Goal: Task Accomplishment & Management: Manage account settings

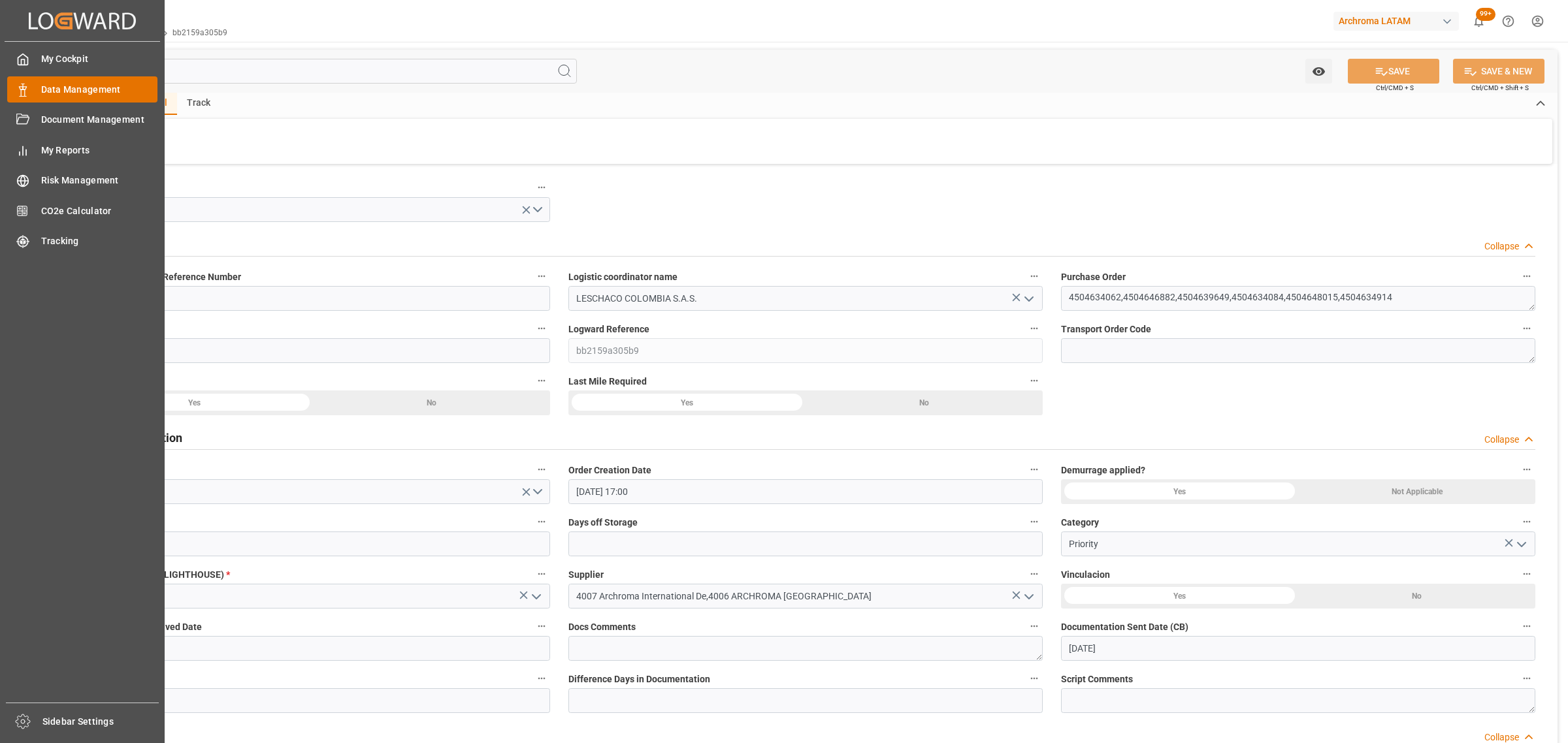
click at [21, 80] on div "Data Management Data Management" at bounding box center [82, 89] width 150 height 25
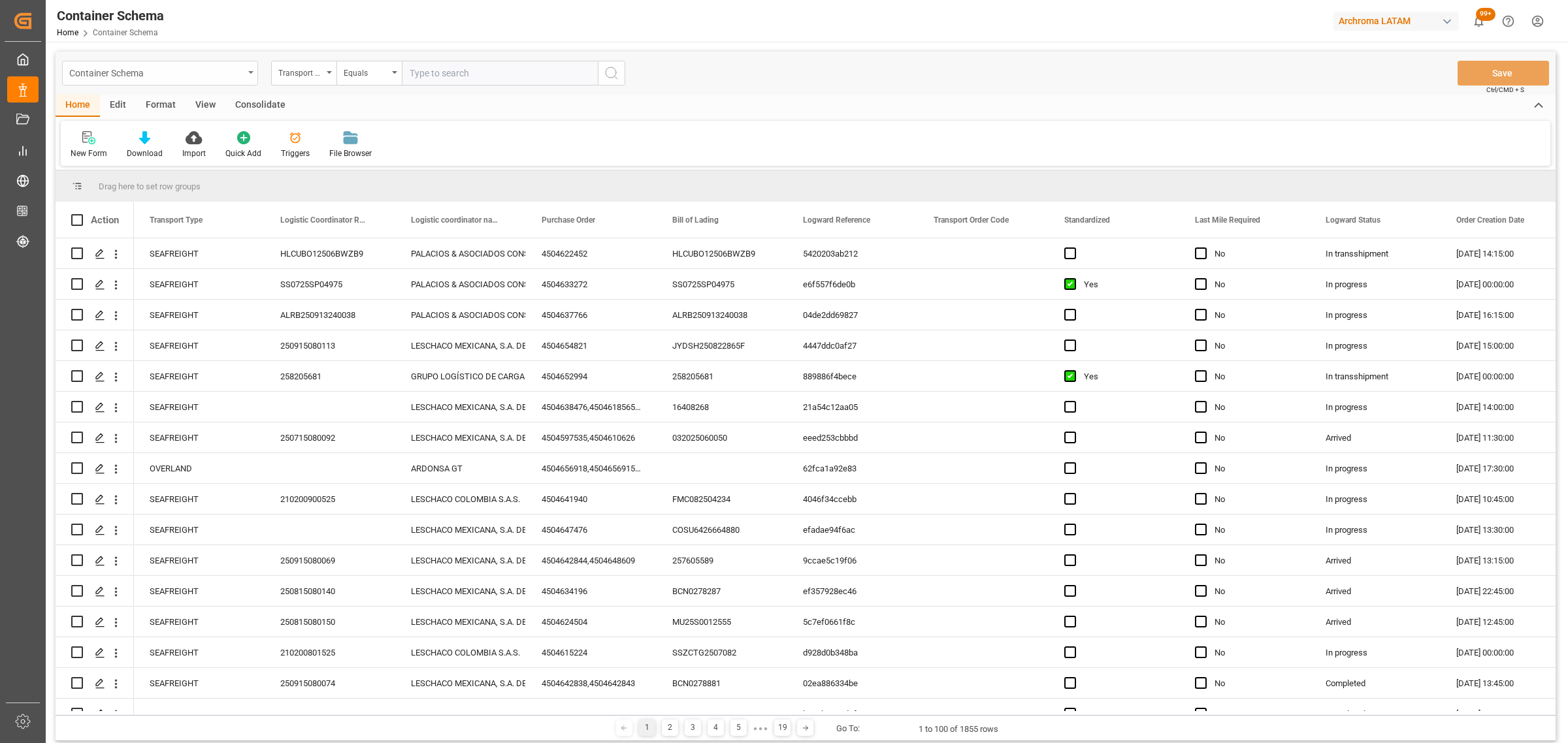
click at [243, 74] on div "Container Schema" at bounding box center [156, 72] width 174 height 16
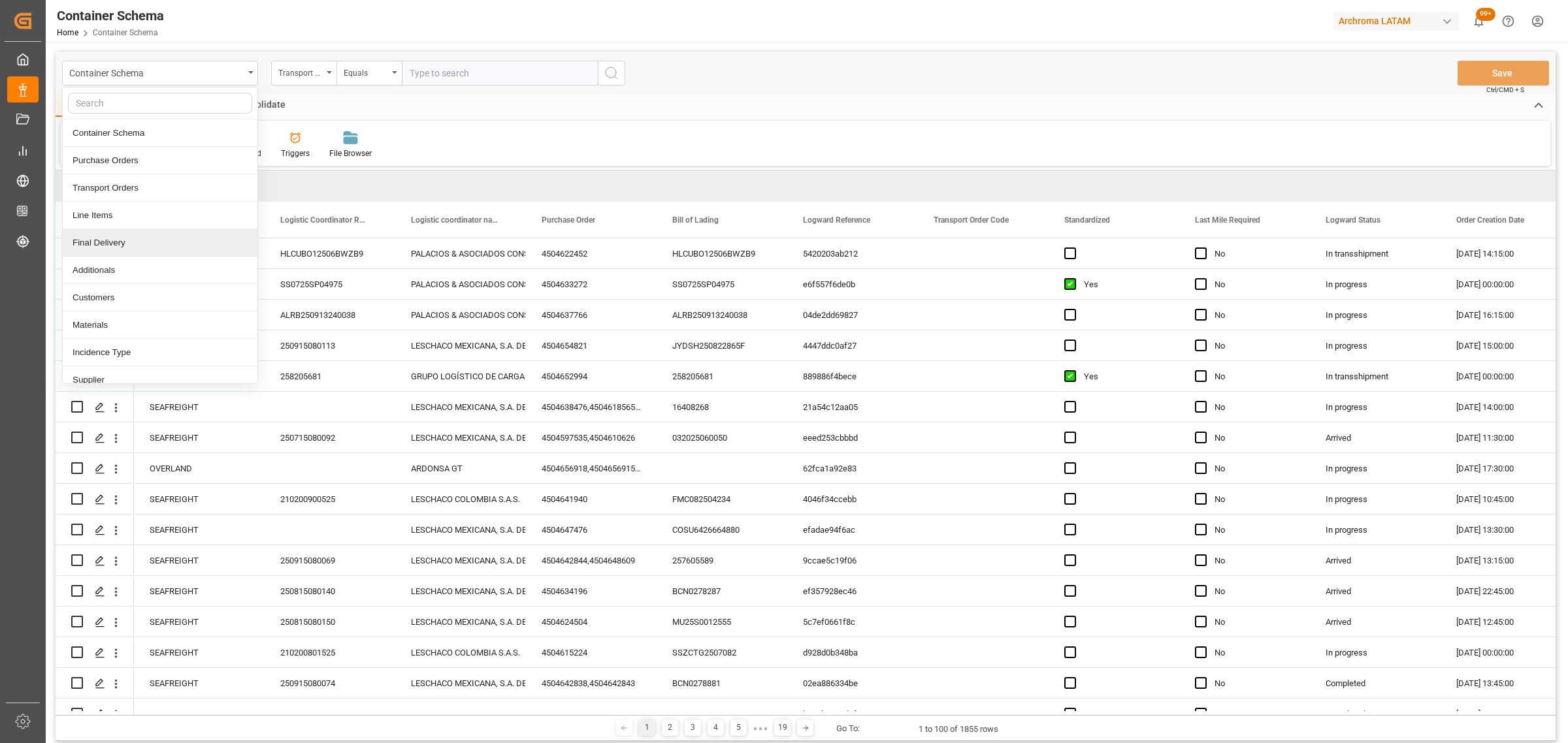
click at [134, 242] on div "Final Delivery" at bounding box center [160, 243] width 195 height 27
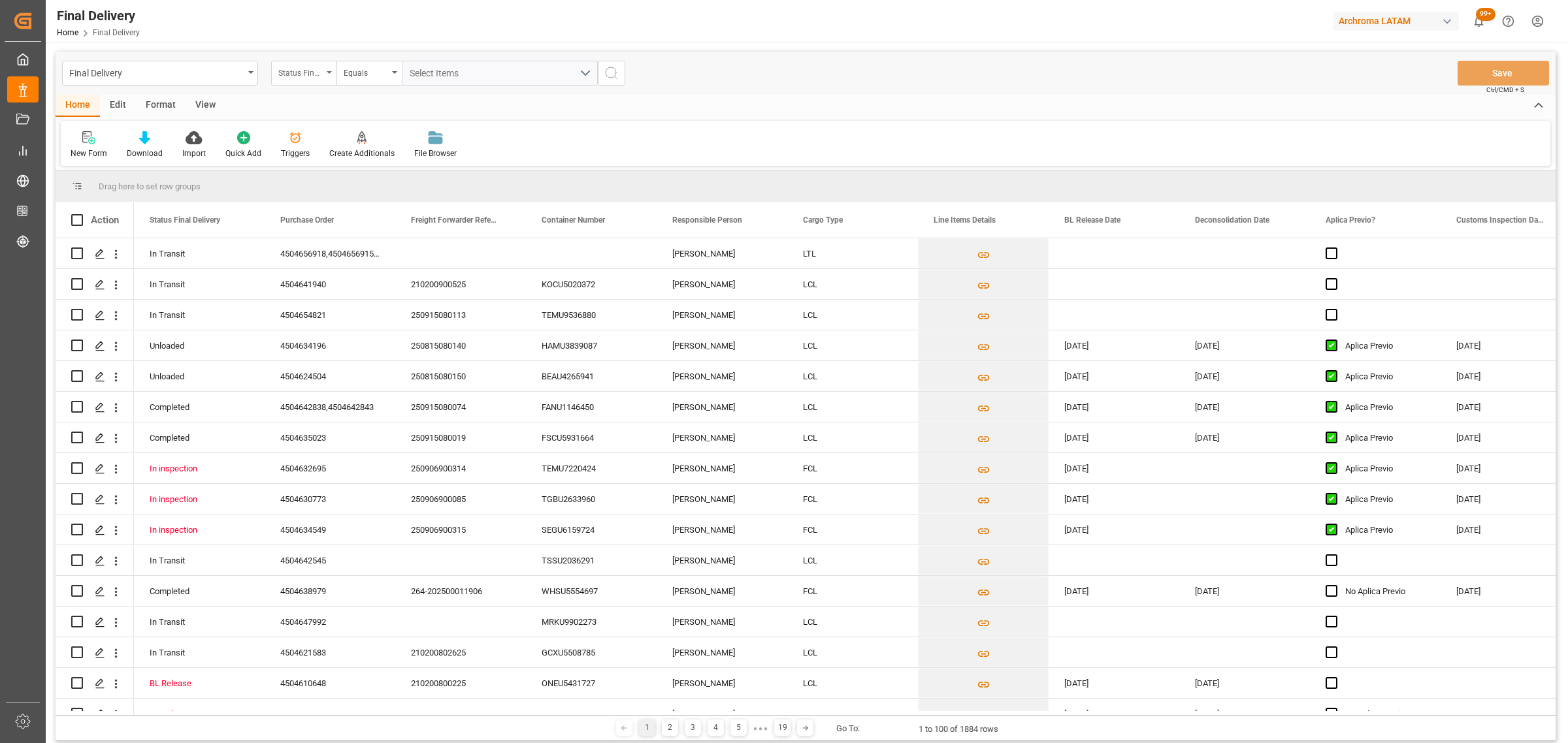
click at [322, 75] on div "Status Final Delivery" at bounding box center [300, 72] width 44 height 15
click at [325, 161] on div "Purchase Order" at bounding box center [369, 160] width 195 height 27
click at [374, 78] on div "Equals" at bounding box center [366, 72] width 44 height 15
click at [399, 157] on div "Fuzzy search" at bounding box center [434, 160] width 195 height 27
click at [482, 74] on input "text" at bounding box center [500, 73] width 196 height 25
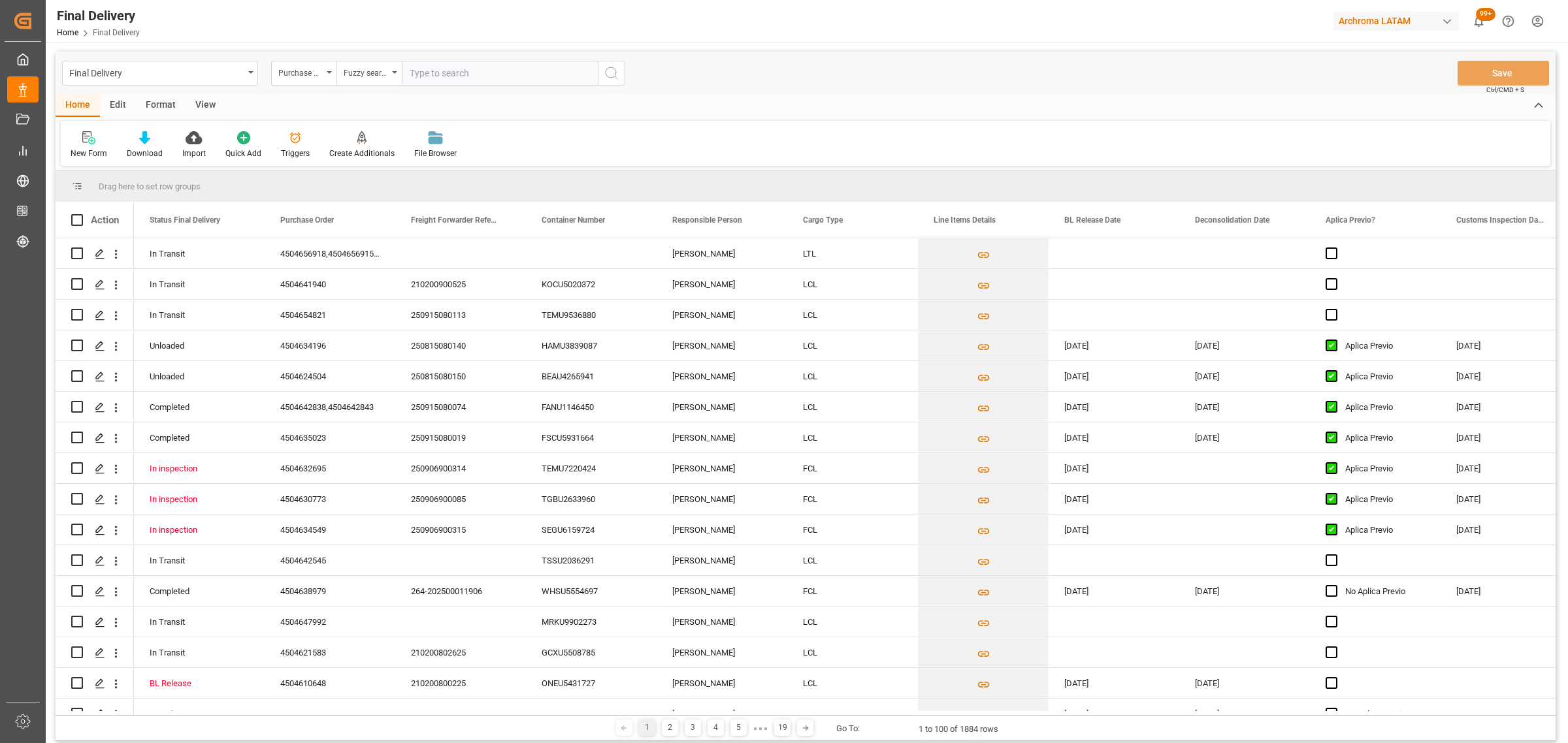
paste input "4504598573"
type input "4504598573"
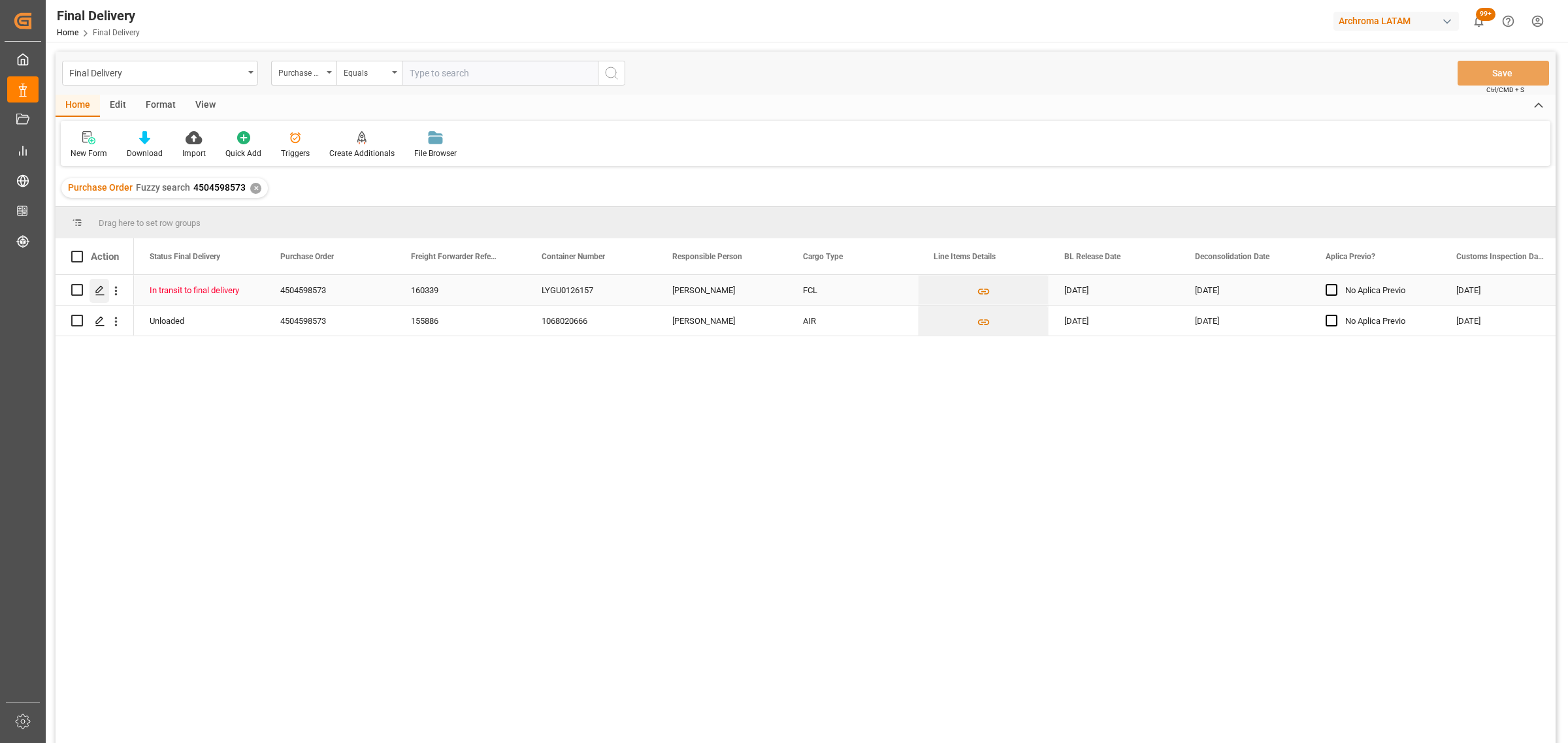
click at [102, 289] on icon "Press SPACE to select this row." at bounding box center [100, 291] width 11 height 11
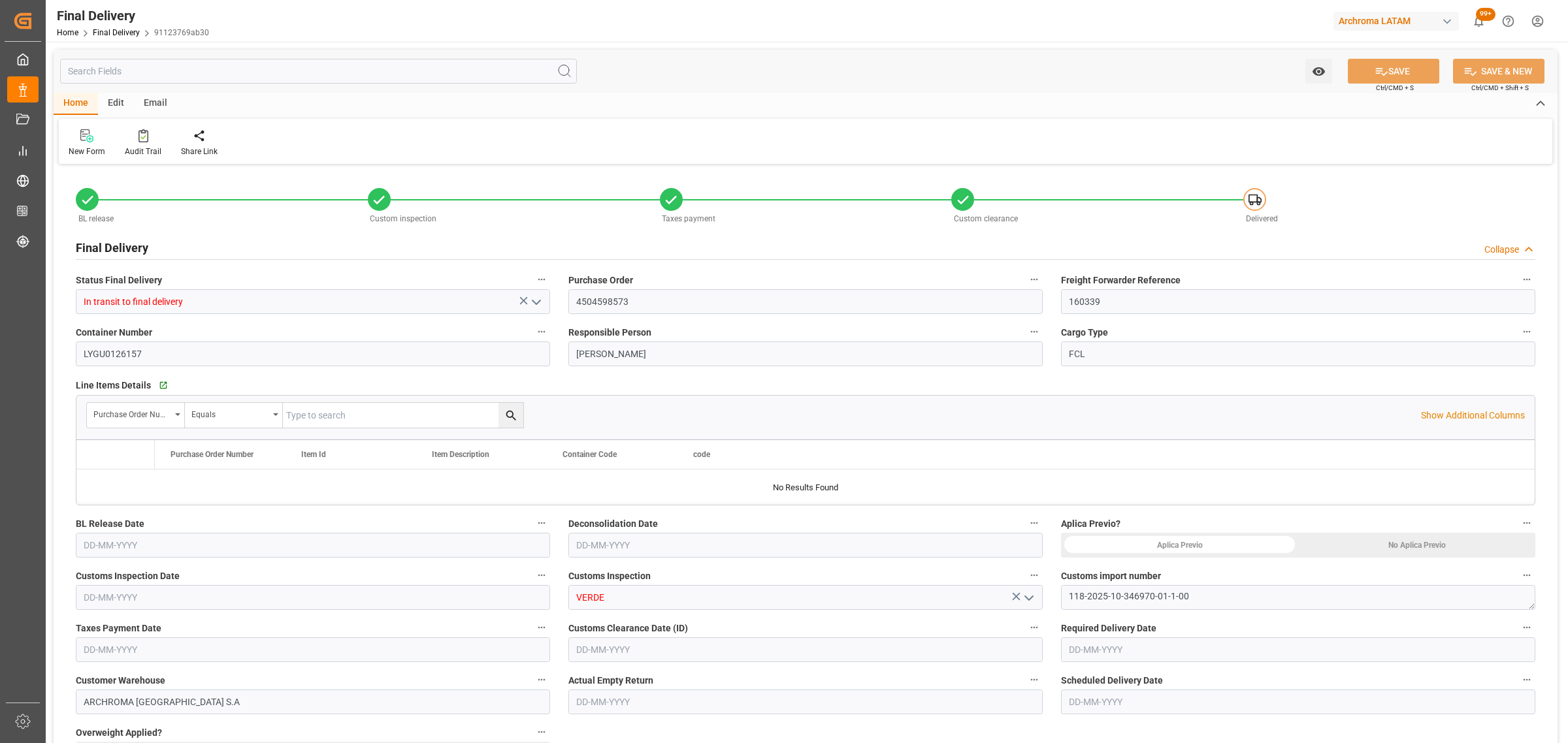
type input "11"
type input "[DATE]"
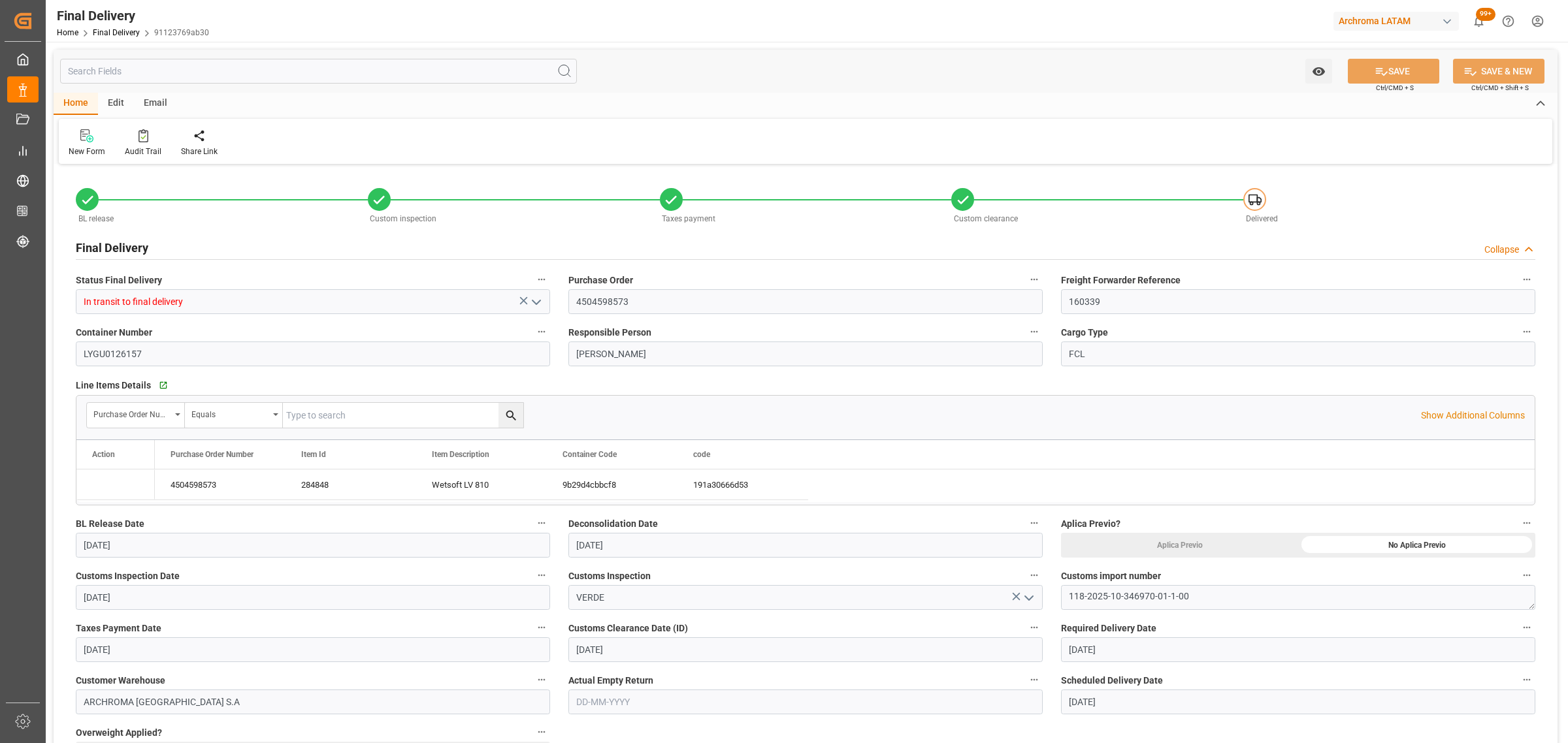
type input "[DATE]"
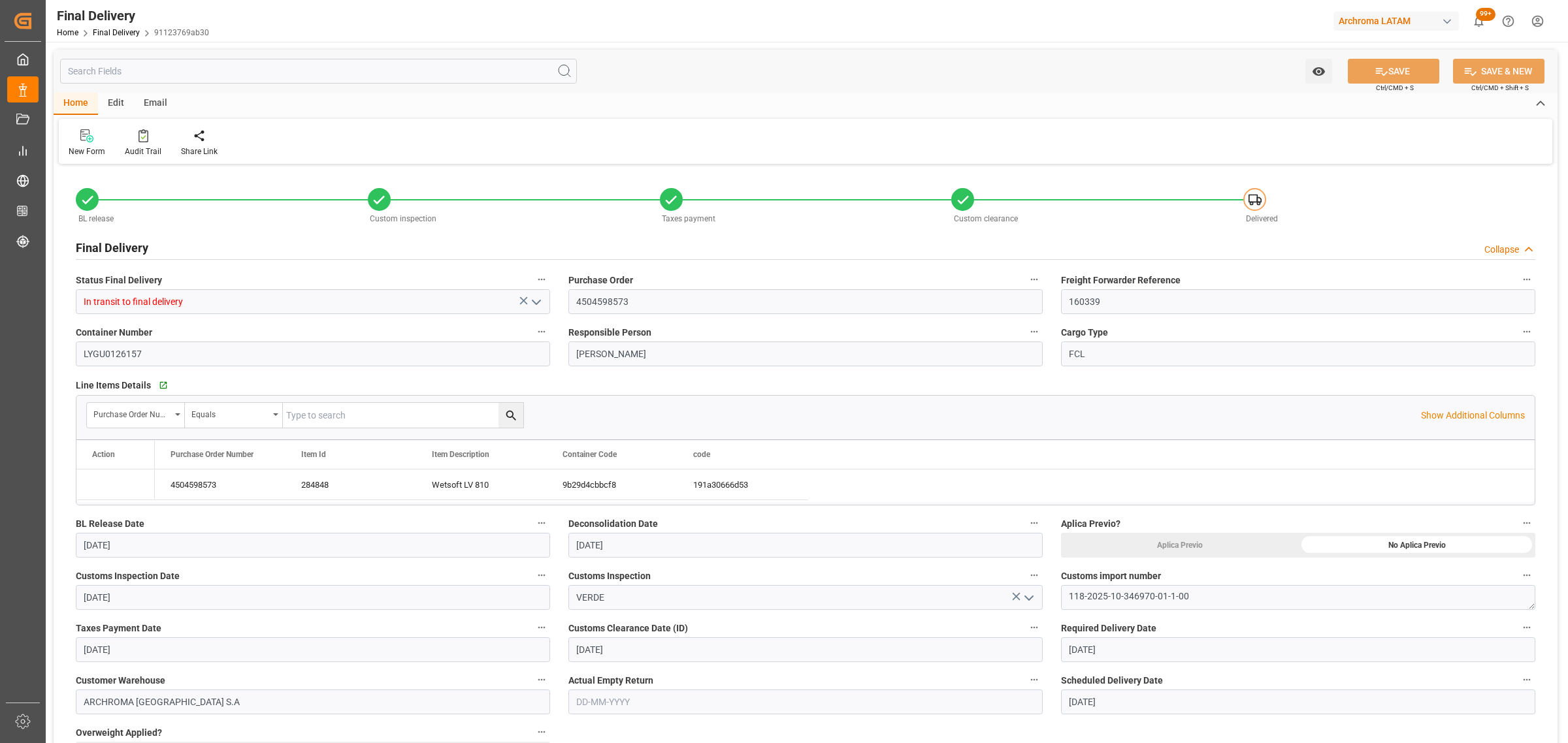
type input "[DATE]"
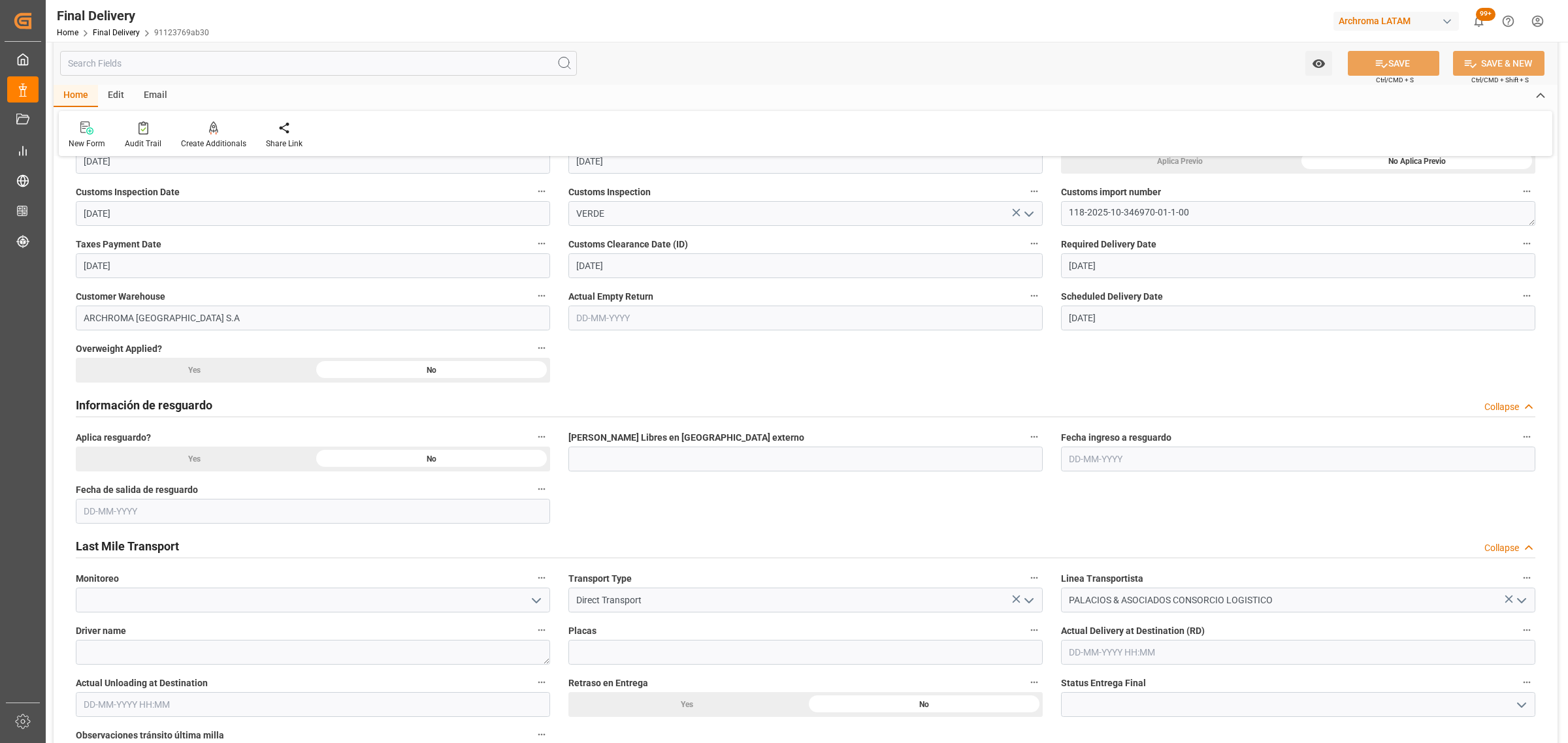
scroll to position [408, 0]
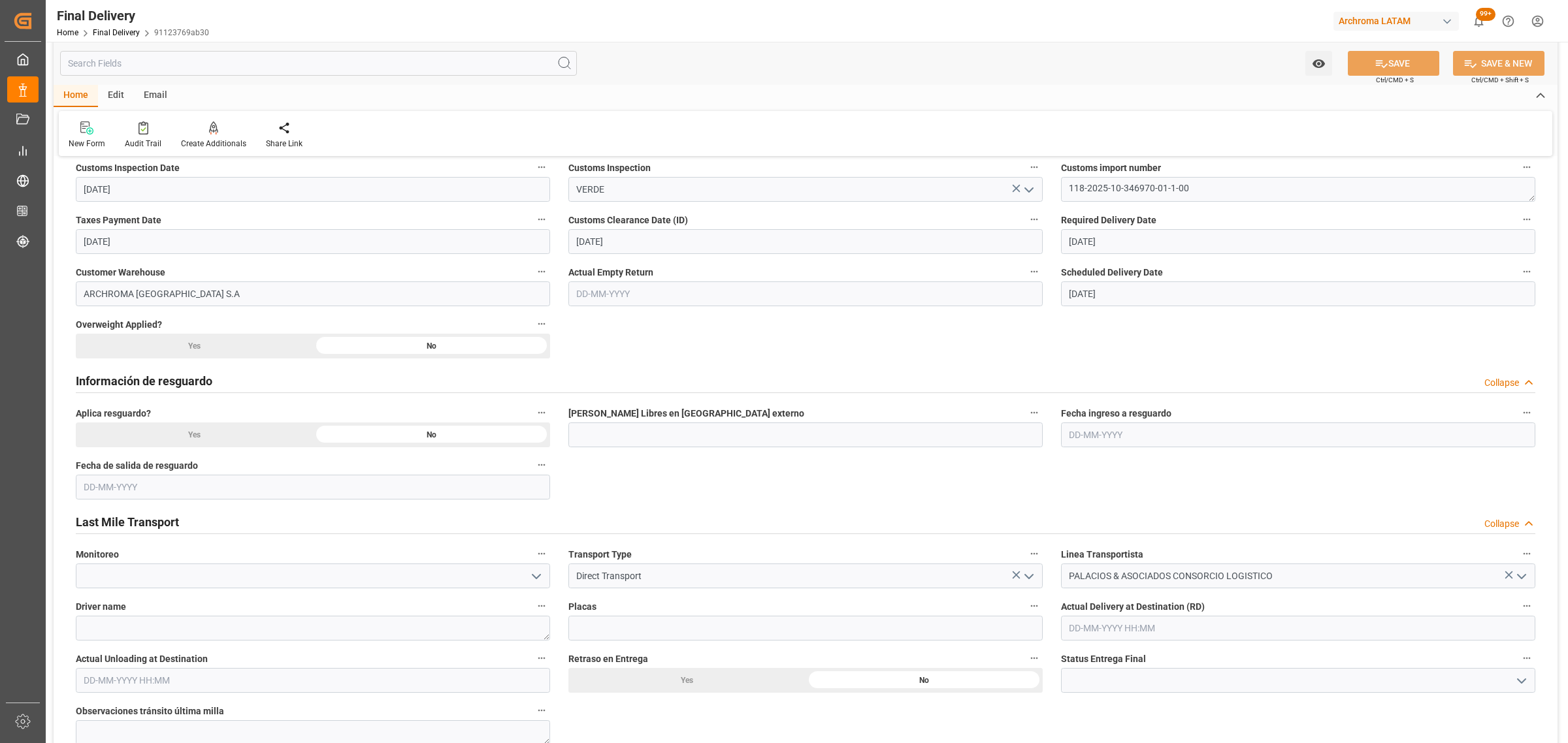
click at [1124, 634] on input "text" at bounding box center [1298, 628] width 474 height 25
click at [1102, 490] on span "2" at bounding box center [1104, 486] width 5 height 9
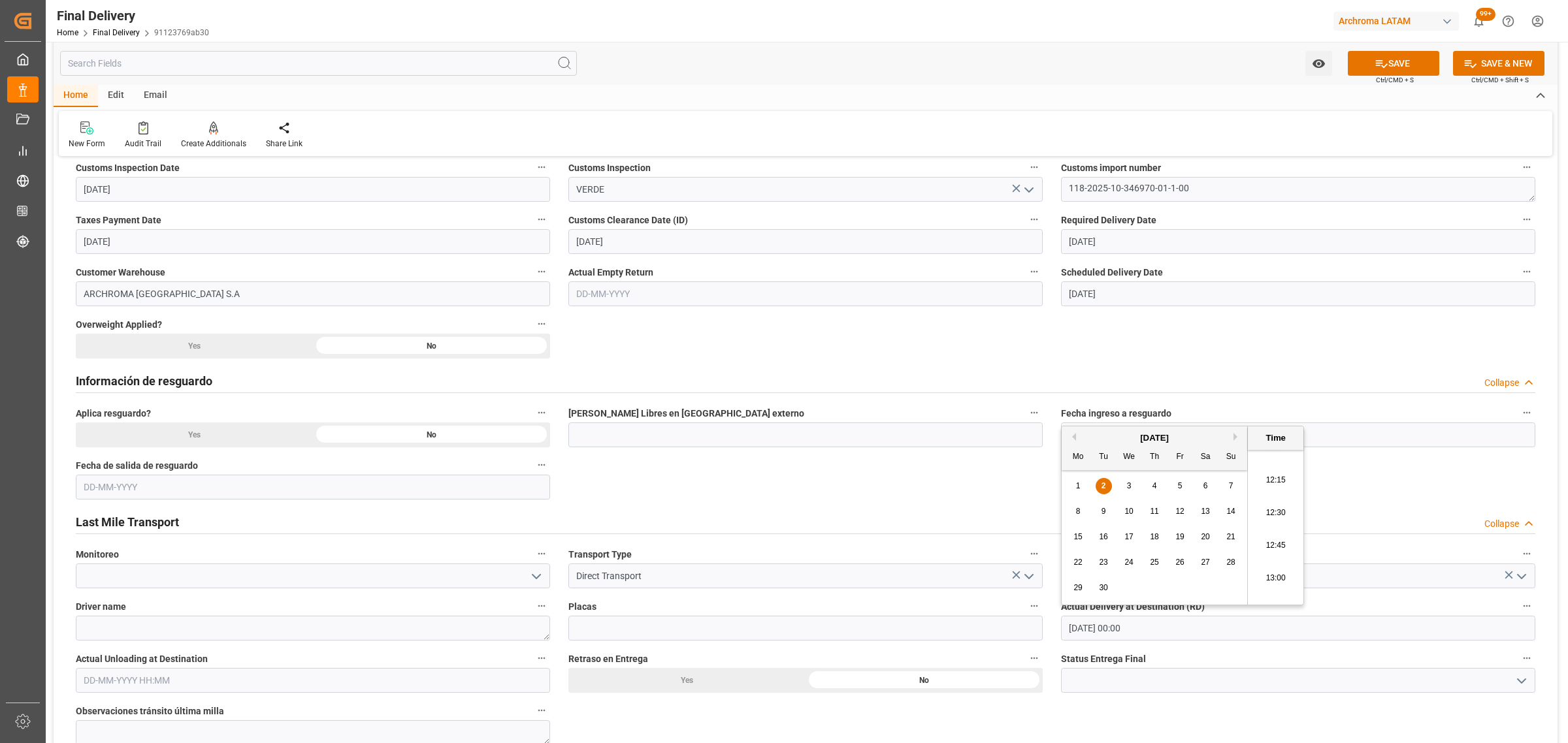
scroll to position [1555, 0]
click at [1285, 484] on li "12:00" at bounding box center [1275, 478] width 56 height 33
type input "[DATE] 12:00"
click at [259, 680] on input "text" at bounding box center [313, 680] width 474 height 25
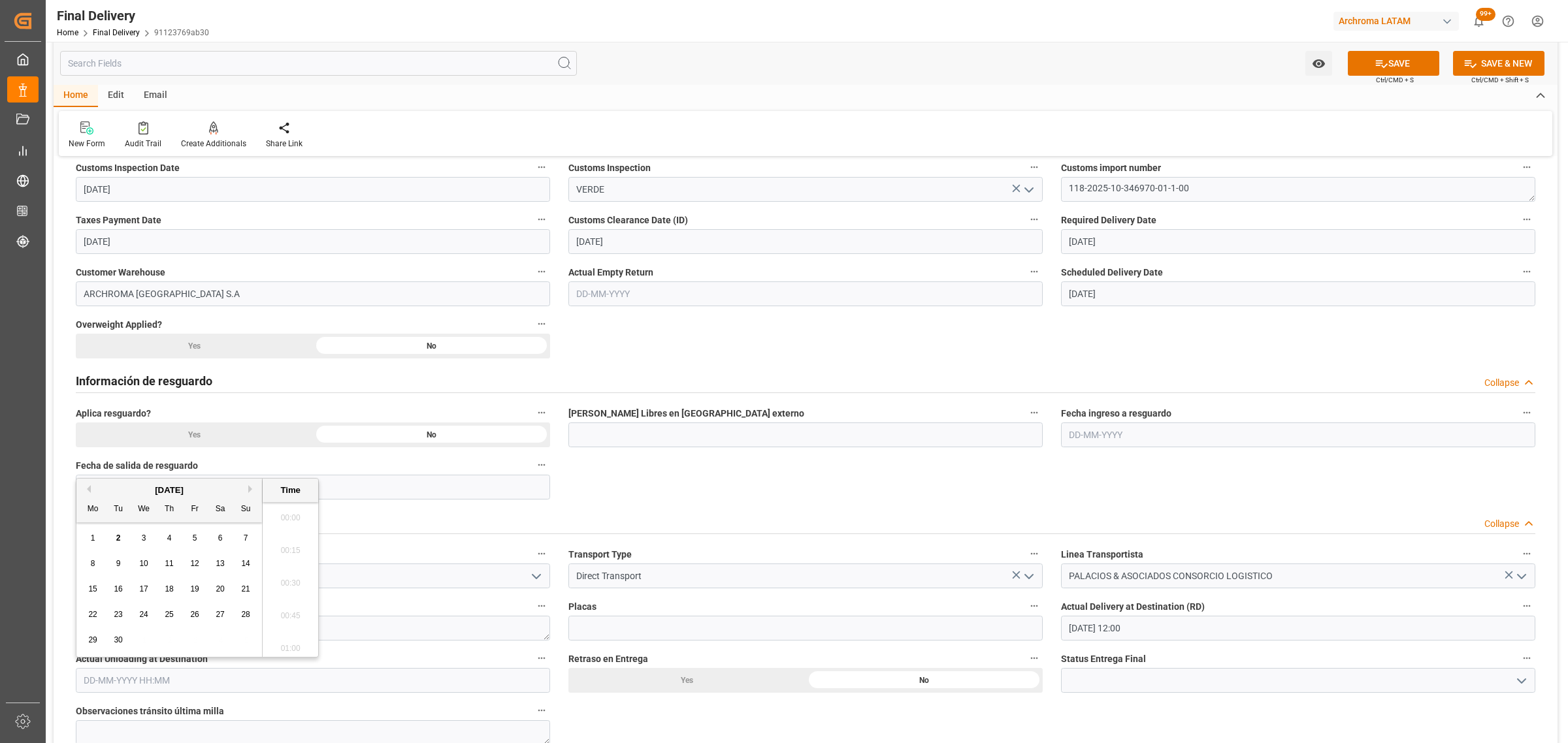
scroll to position [2126, 0]
click at [119, 539] on span "2" at bounding box center [119, 538] width 5 height 9
click at [293, 602] on li "12:00" at bounding box center [290, 612] width 56 height 33
type input "[DATE] 12:00"
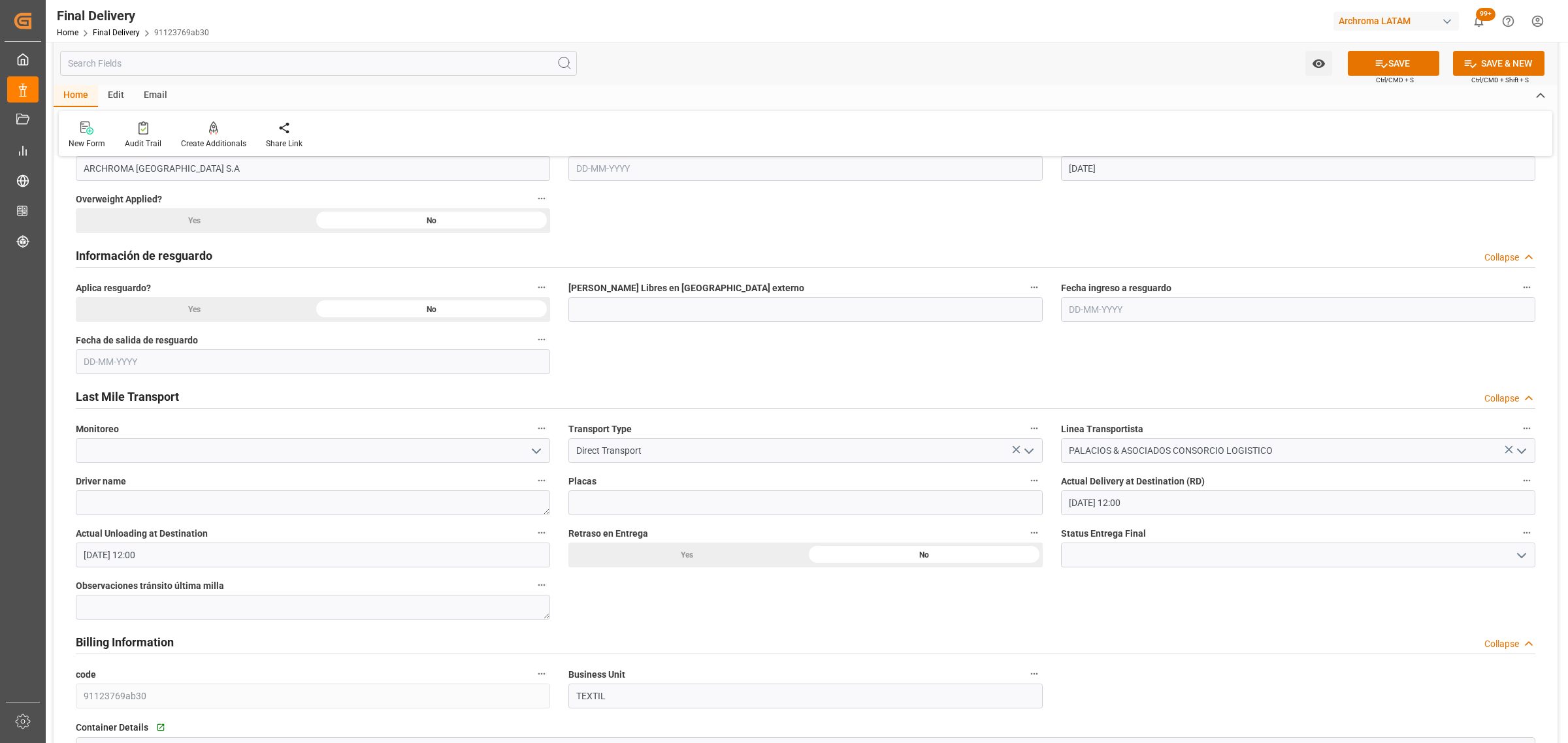
scroll to position [571, 0]
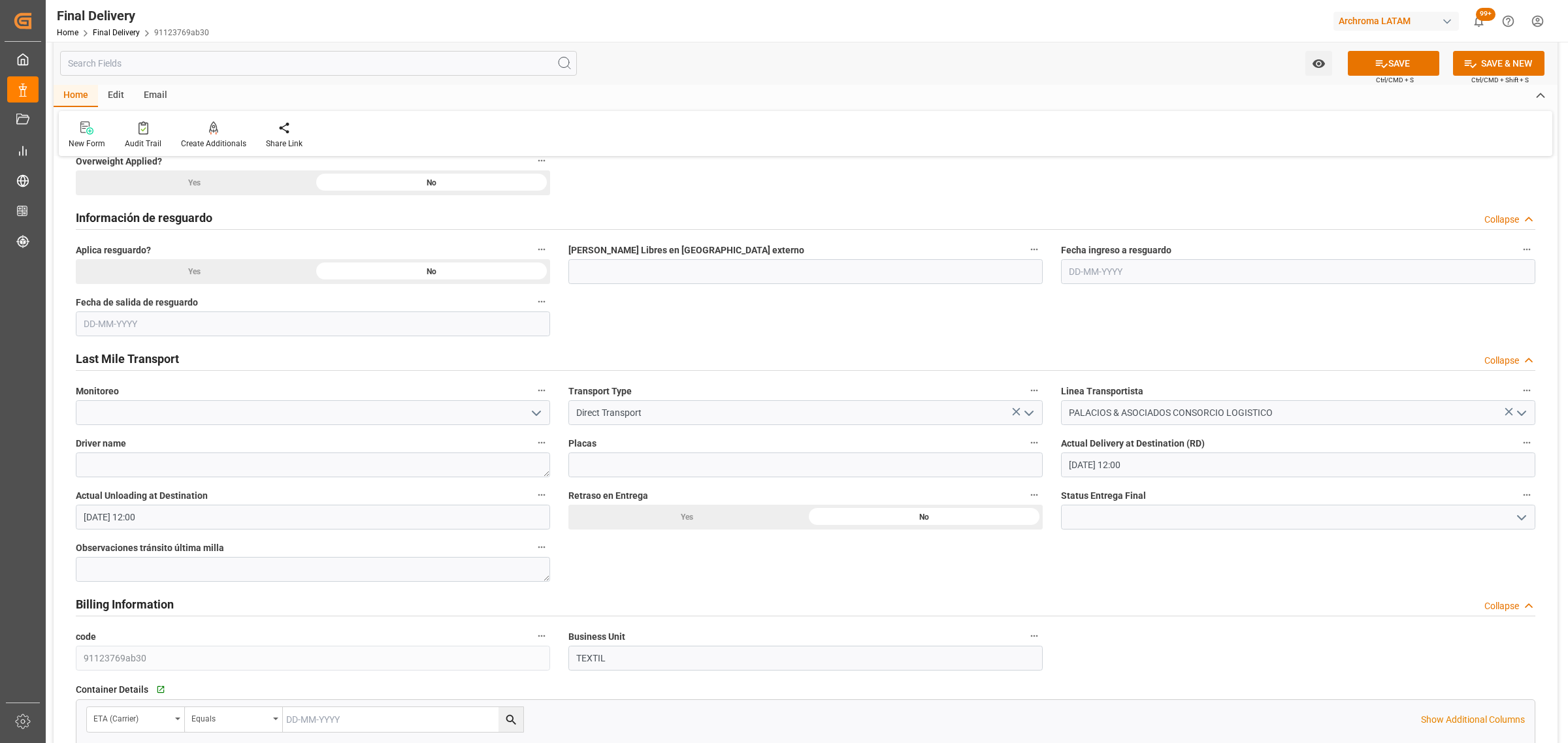
click at [1519, 517] on icon "open menu" at bounding box center [1521, 517] width 15 height 15
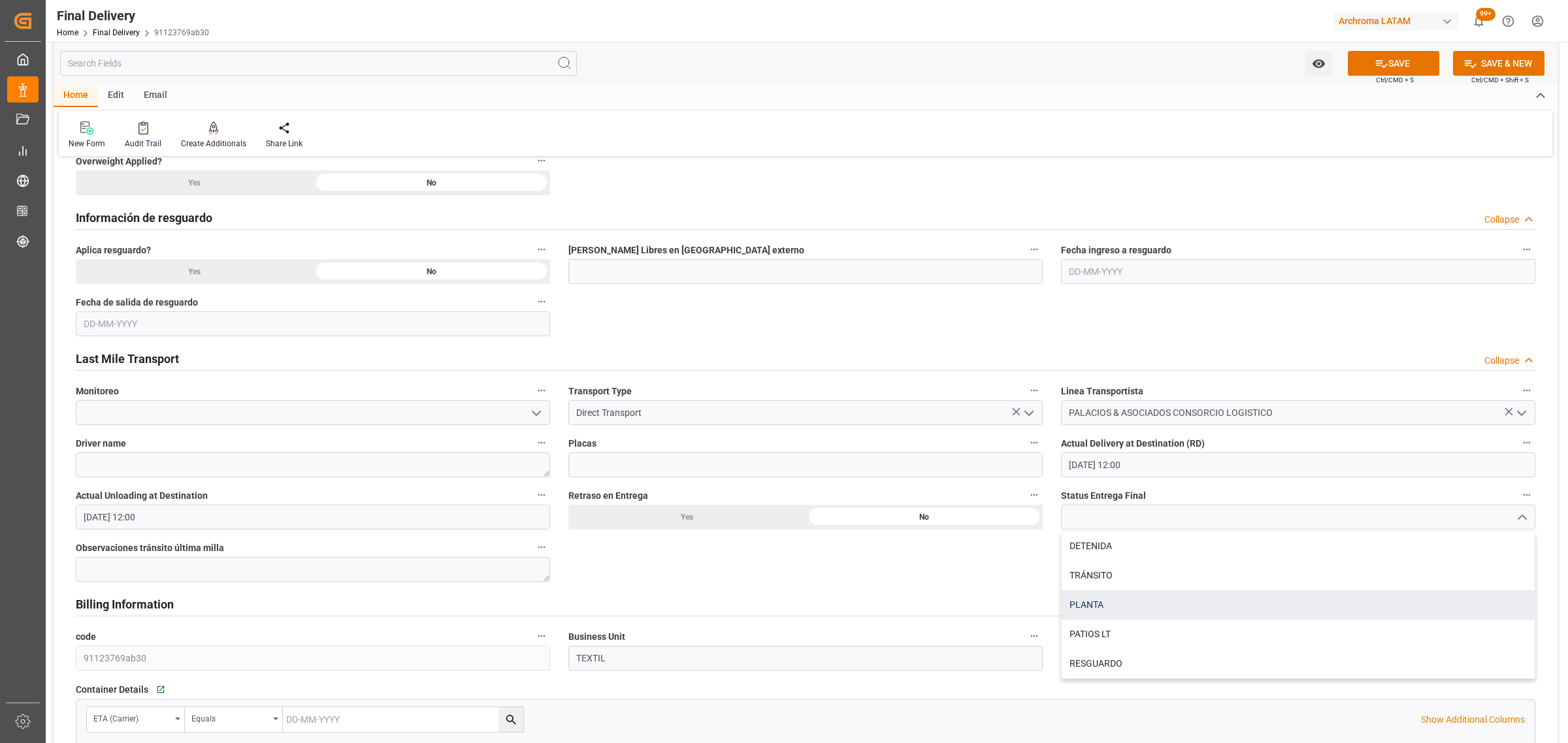
click at [1119, 599] on div "PLANTA" at bounding box center [1298, 605] width 473 height 29
type input "PLANTA"
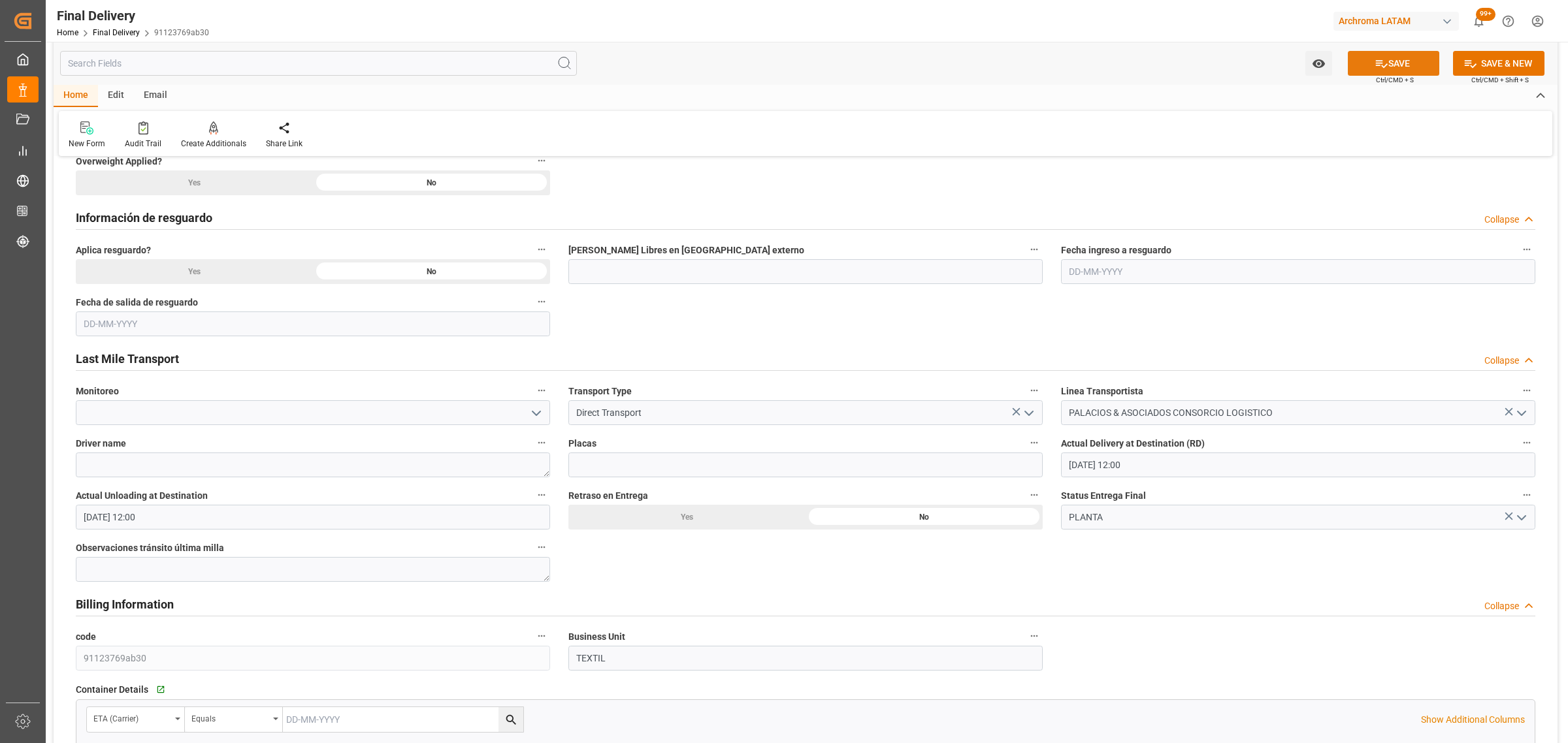
click at [1366, 67] on button "SAVE" at bounding box center [1393, 63] width 91 height 25
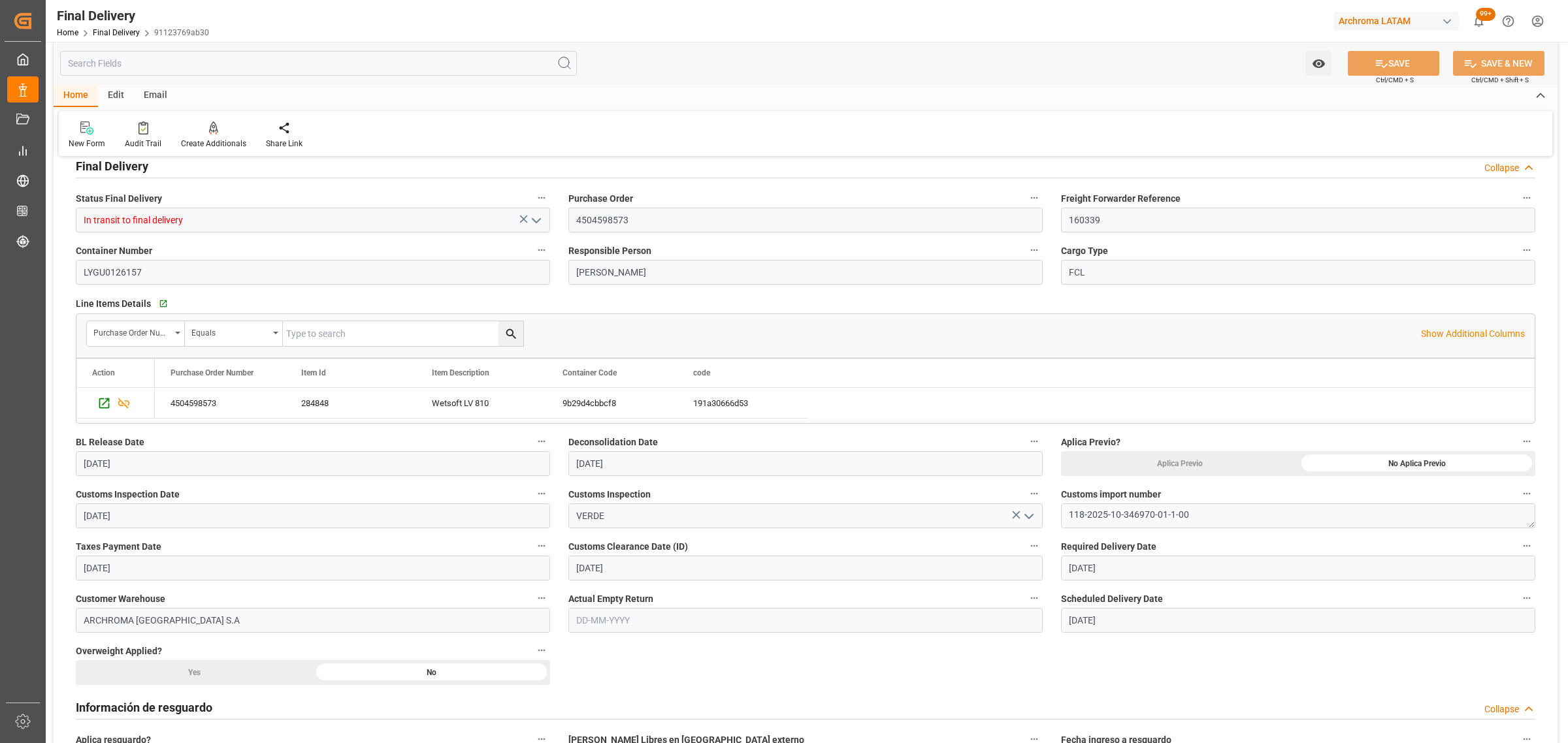
scroll to position [0, 0]
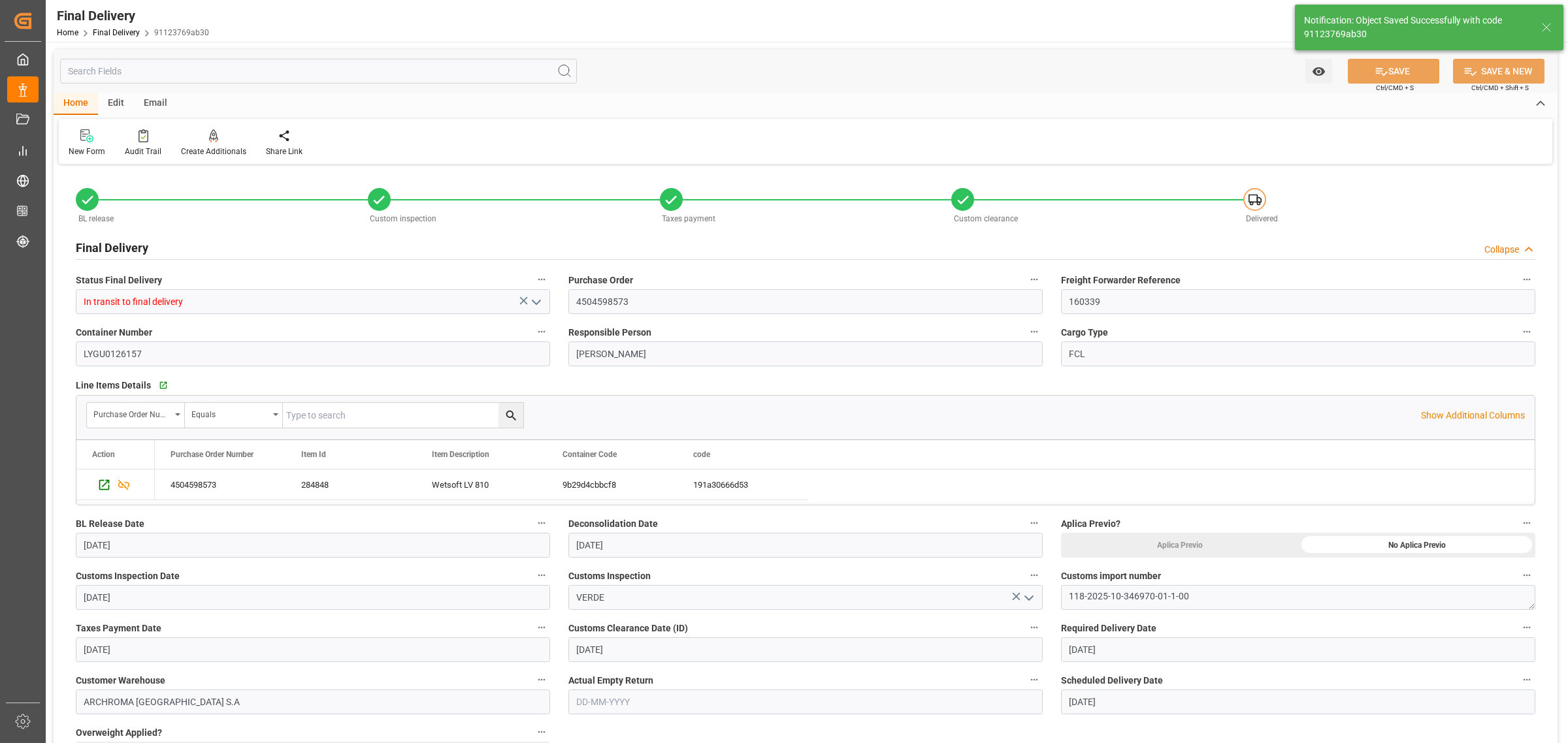
type textarea "1"
type input "Unloaded"
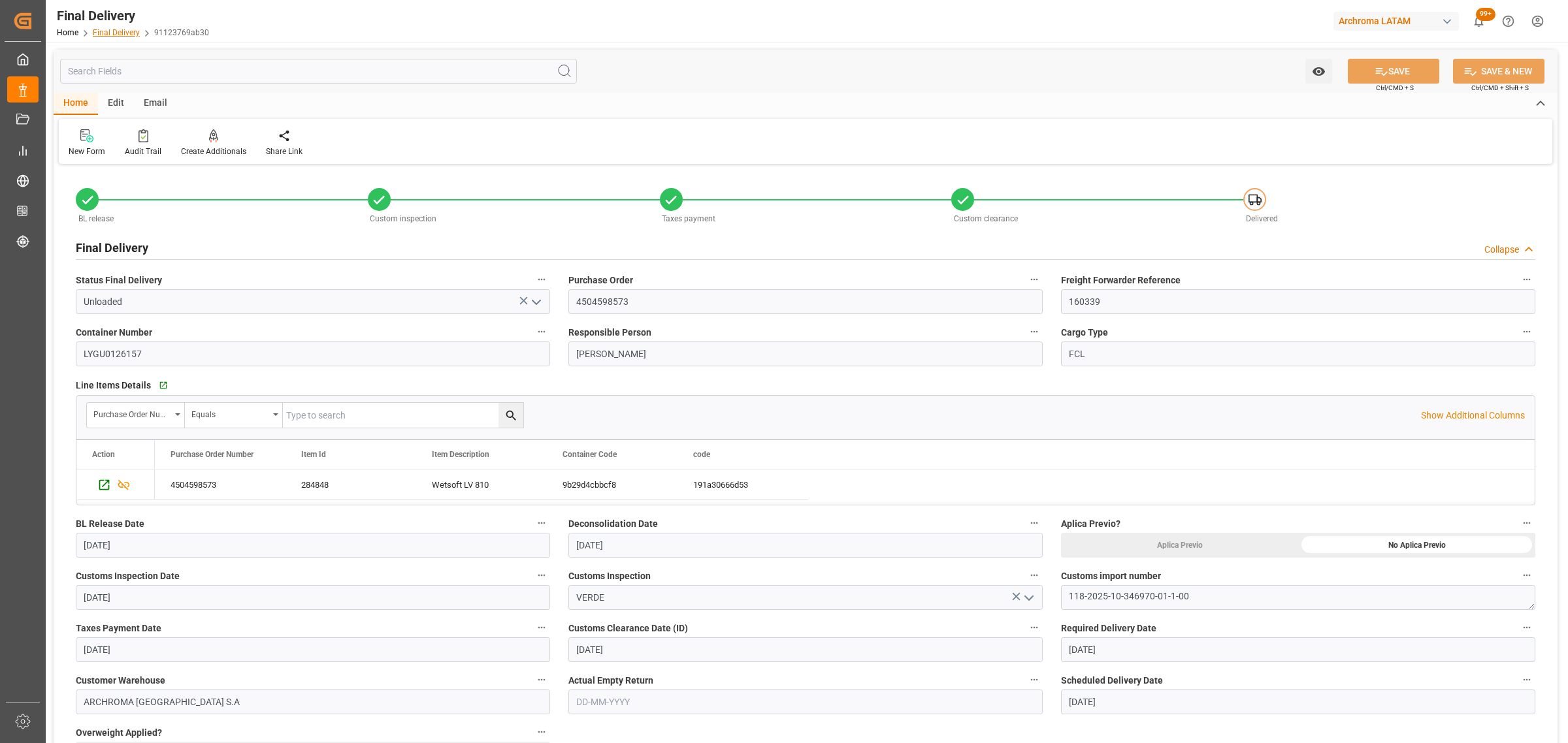
click at [116, 29] on link "Final Delivery" at bounding box center [116, 33] width 47 height 9
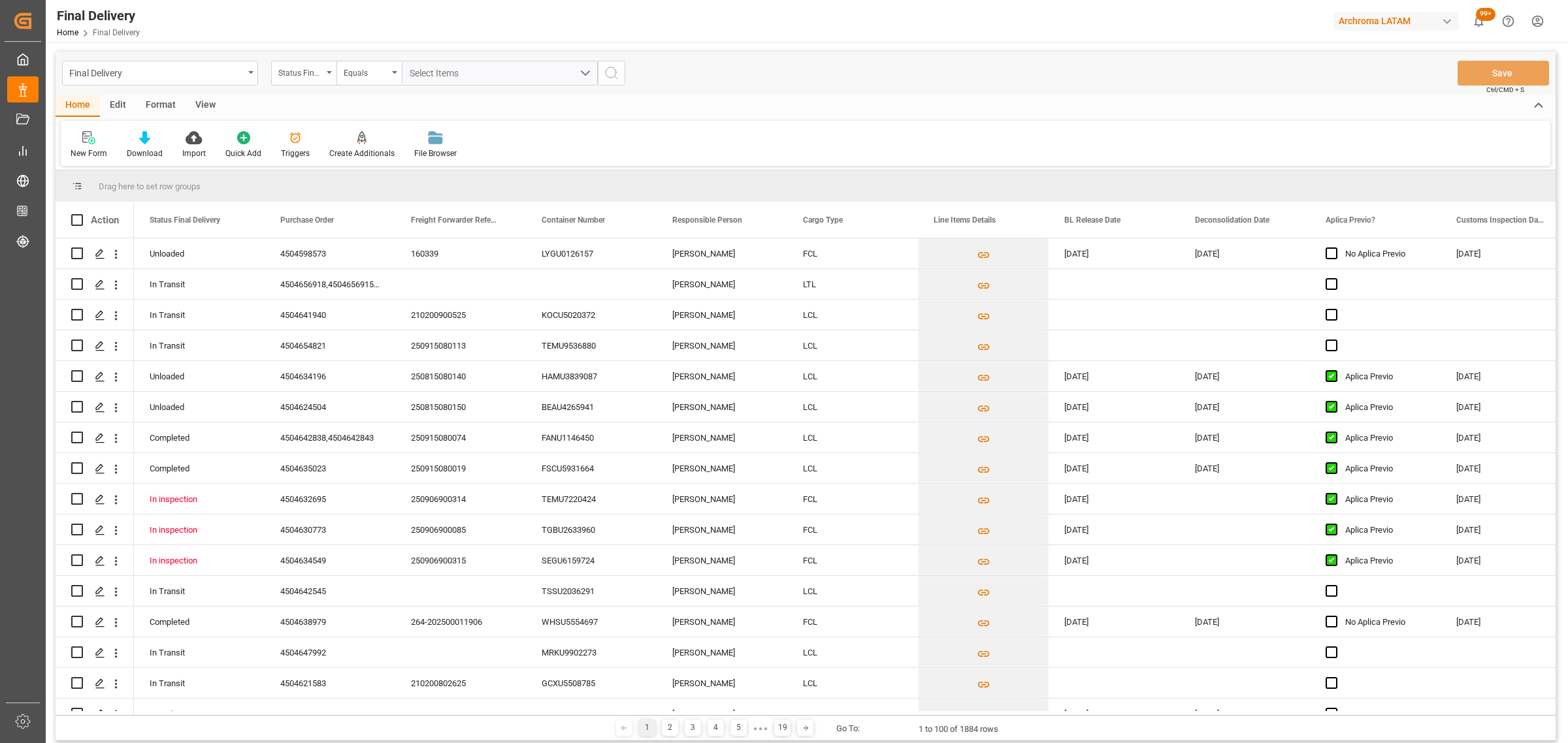
click at [314, 75] on div "Status Final Delivery" at bounding box center [300, 72] width 44 height 15
click at [340, 161] on div "Purchase Order" at bounding box center [369, 160] width 195 height 27
click at [365, 72] on div "Equals" at bounding box center [366, 72] width 44 height 15
click at [392, 157] on div "Fuzzy search" at bounding box center [434, 160] width 195 height 27
click at [448, 70] on input "text" at bounding box center [500, 73] width 196 height 25
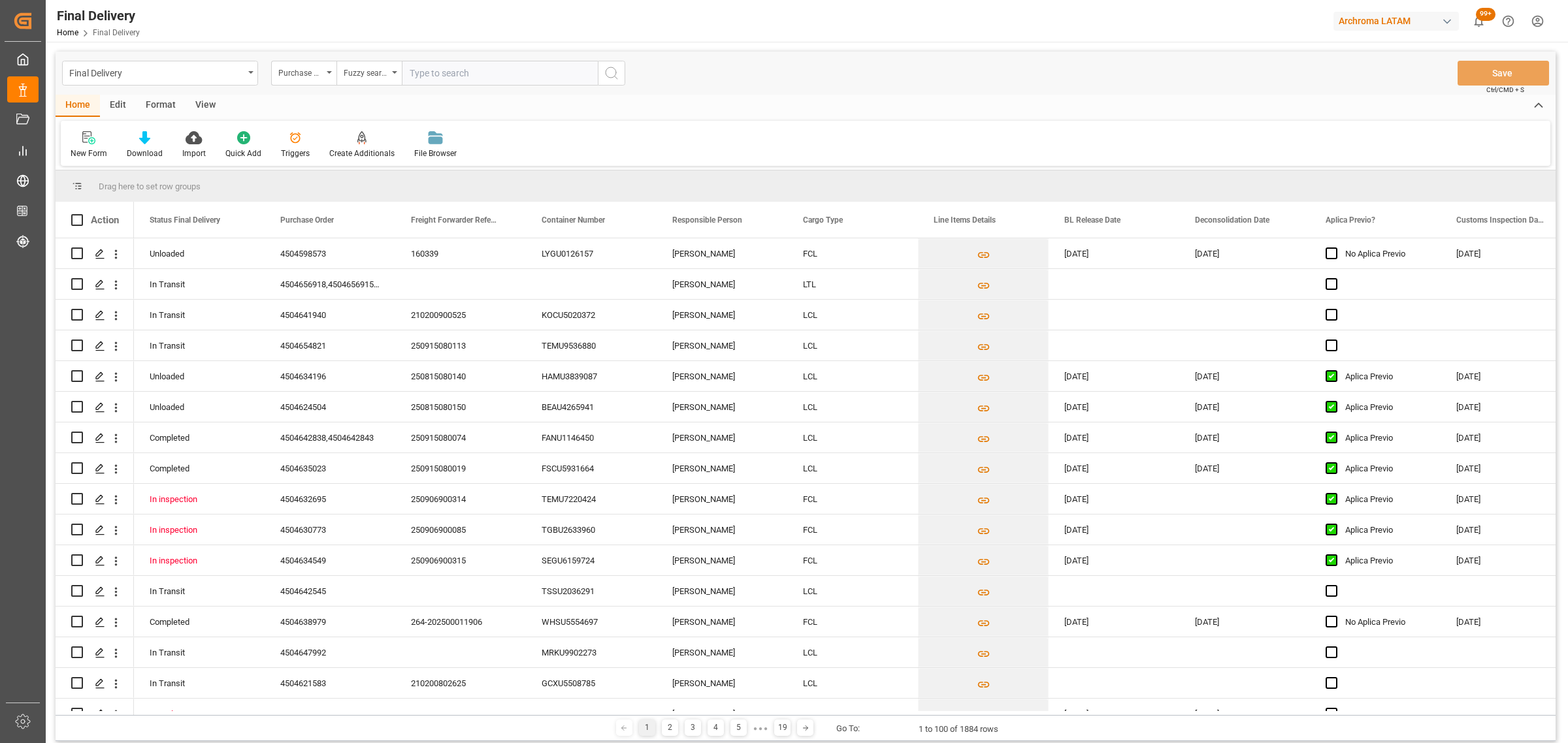
paste input "4504598573"
type input "4504598573"
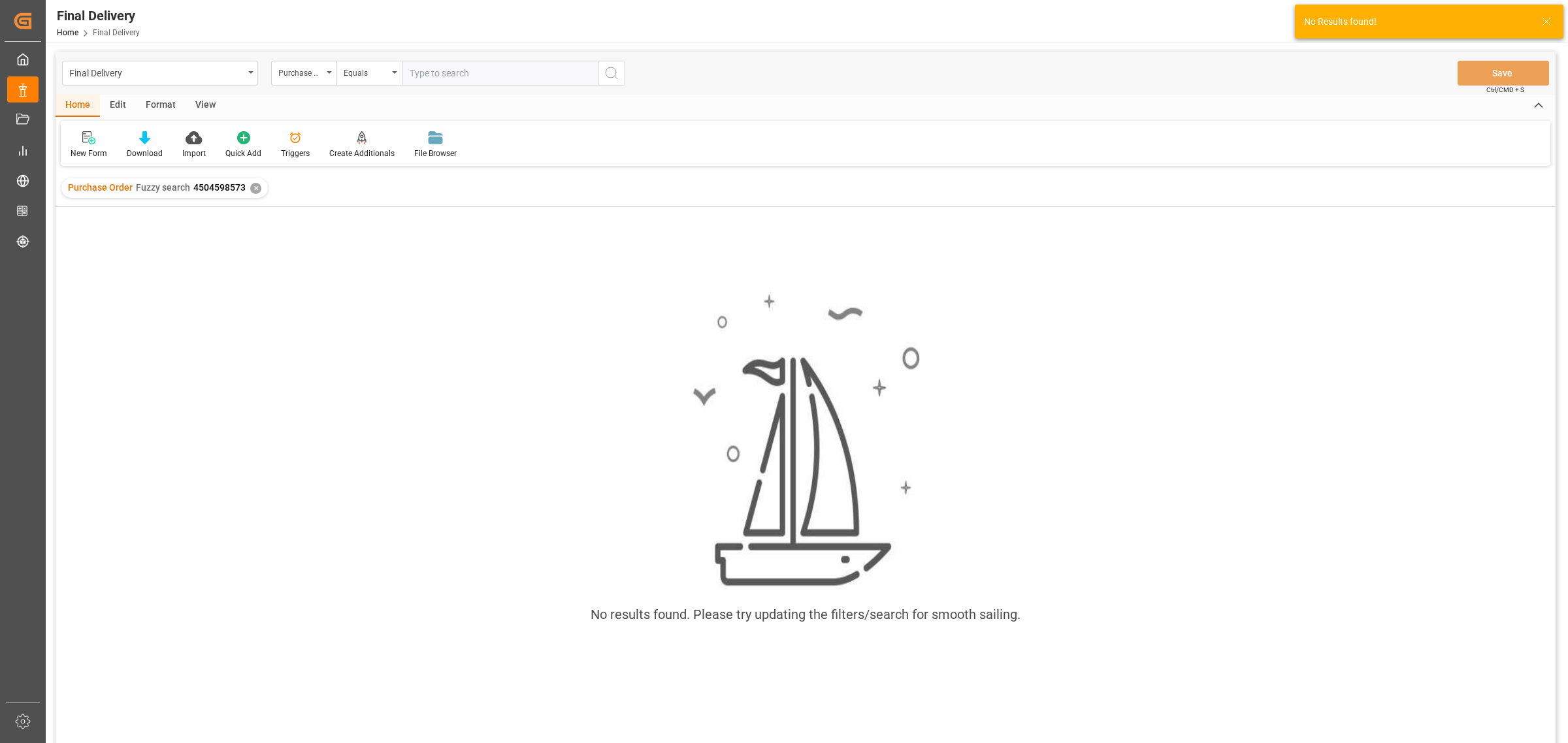
click at [422, 66] on input "text" at bounding box center [500, 73] width 196 height 25
type input "4504598573"
click at [259, 184] on div "Purchase Order Fuzzy search 4504598573 ✕" at bounding box center [165, 188] width 206 height 19
click at [255, 188] on div "✕" at bounding box center [255, 188] width 11 height 11
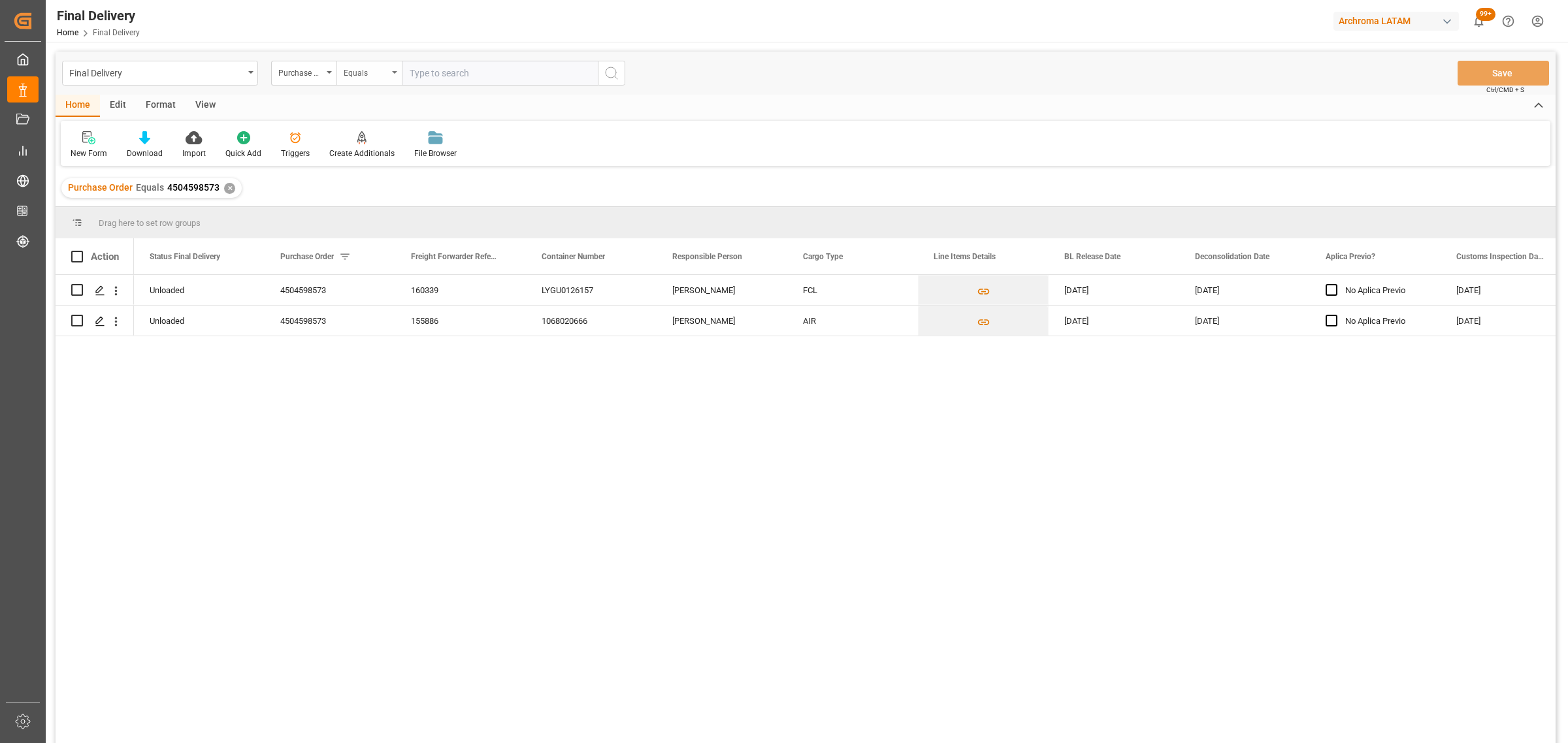
click at [352, 73] on div "Equals" at bounding box center [366, 72] width 44 height 15
click at [385, 155] on div "Fuzzy search" at bounding box center [434, 160] width 195 height 27
click at [445, 72] on input "text" at bounding box center [500, 73] width 196 height 25
paste input "4504659836"
type input "4504659836"
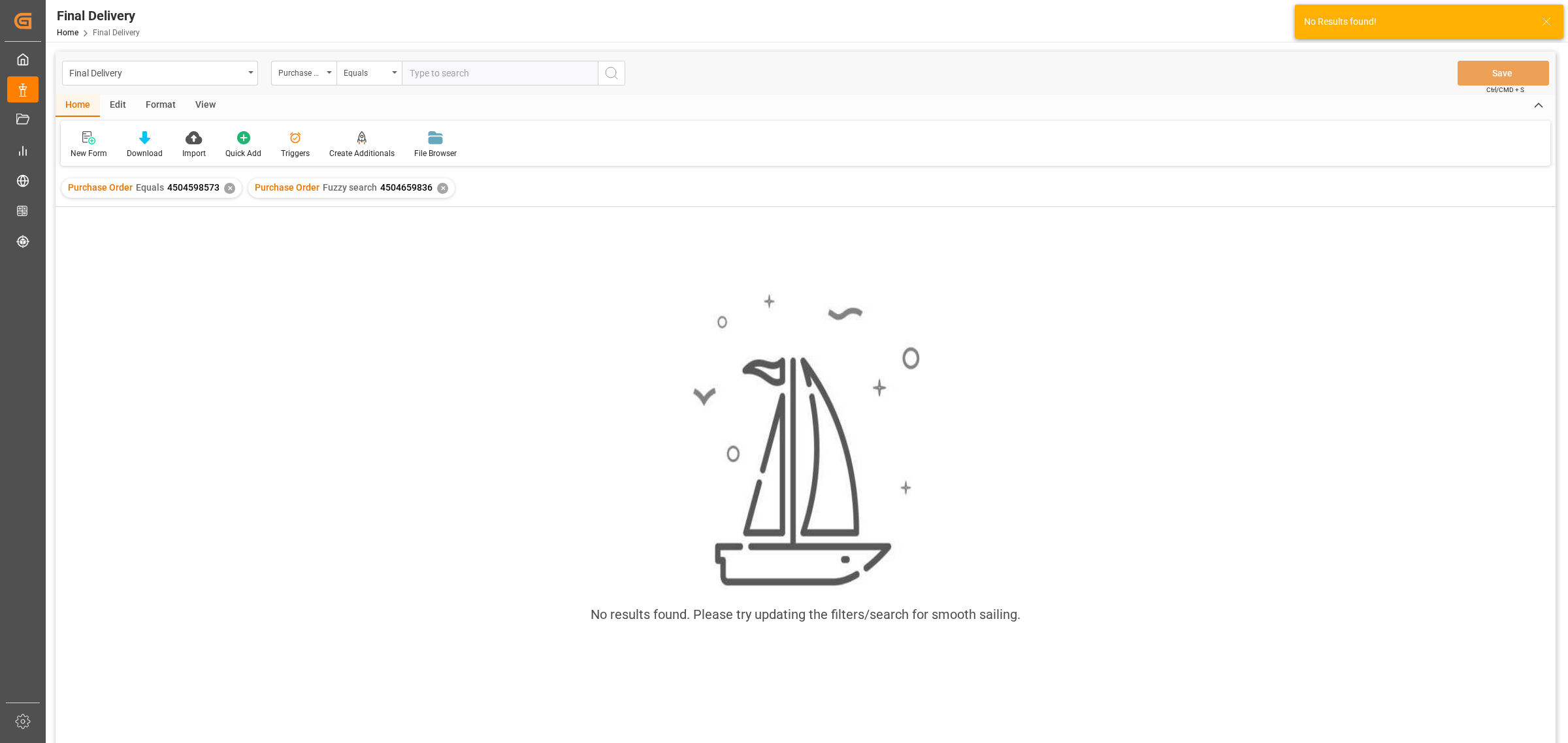
click at [220, 190] on div "Purchase Order Equals 4504598573 ✕" at bounding box center [151, 188] width 180 height 19
click at [224, 185] on div "✕" at bounding box center [229, 188] width 11 height 11
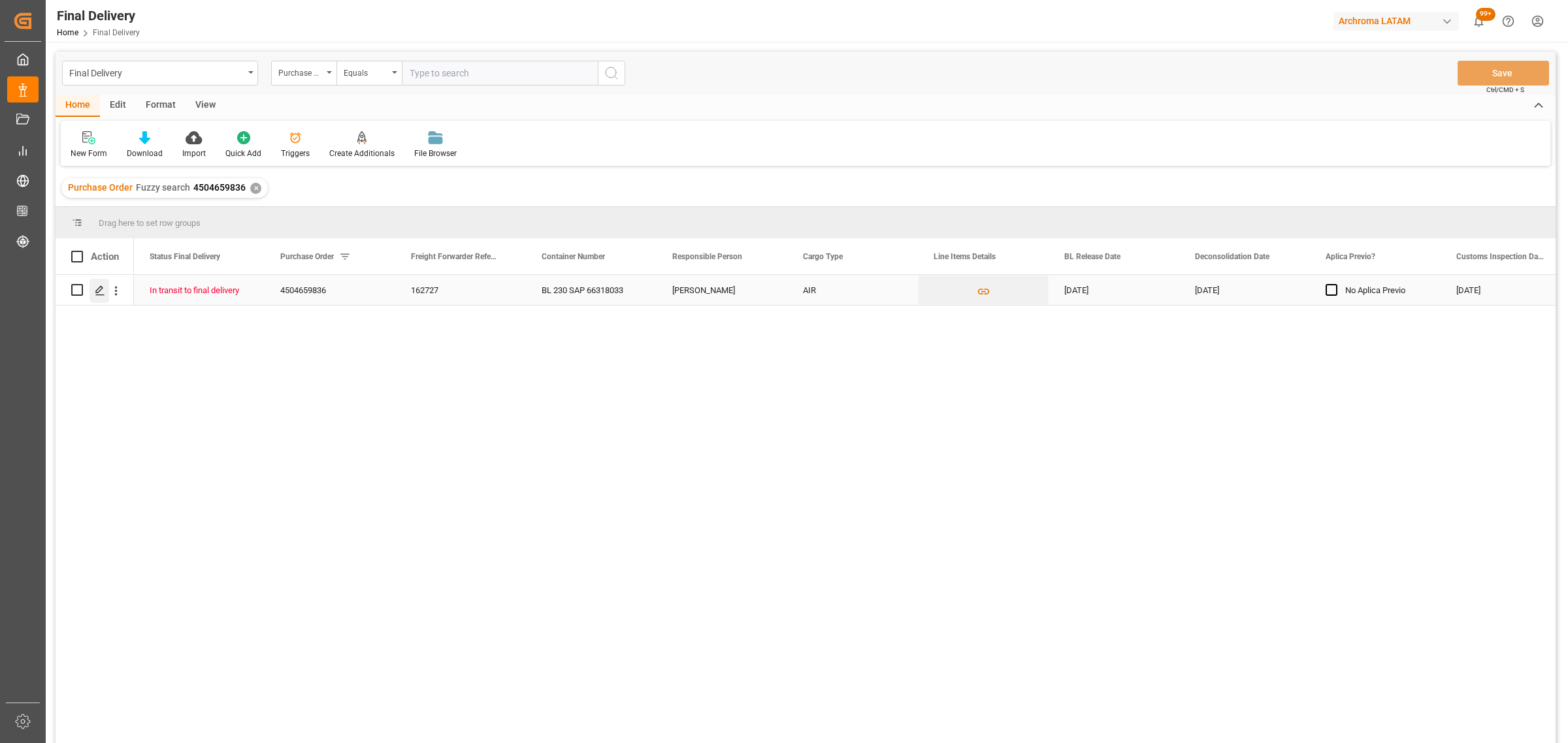
click at [96, 289] on icon "Press SPACE to select this row." at bounding box center [100, 291] width 11 height 11
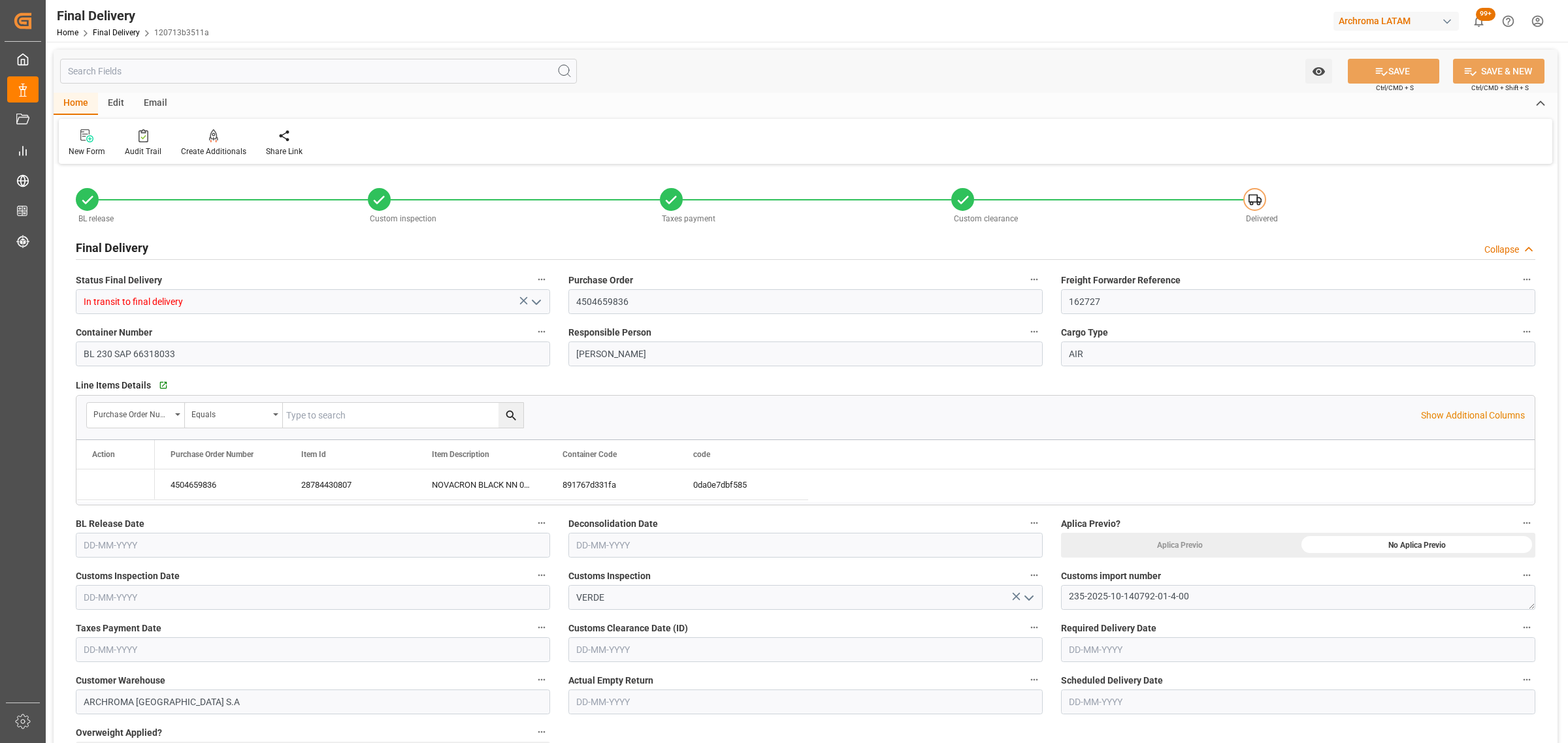
type input "[DATE]"
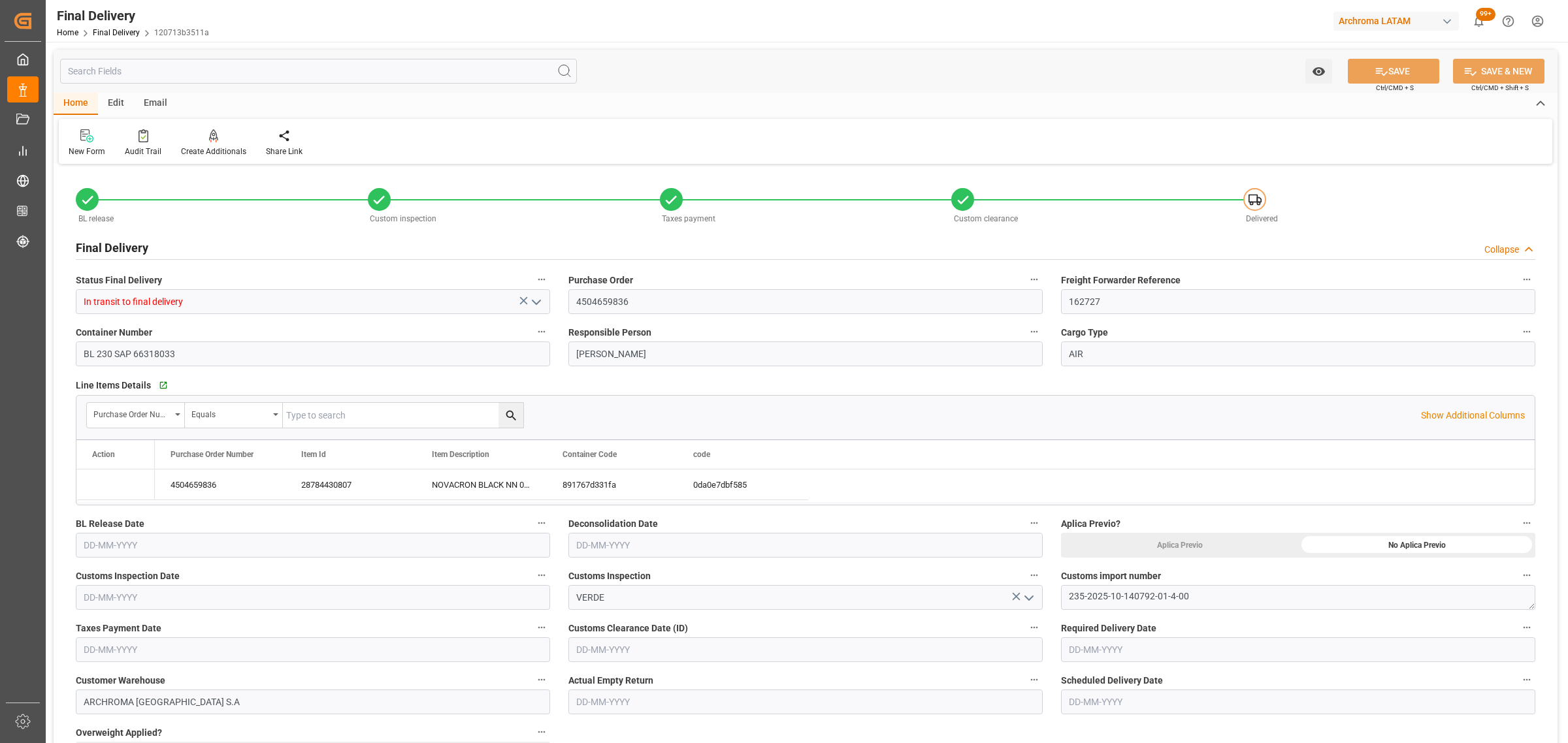
type input "[DATE]"
click at [129, 33] on link "Final Delivery" at bounding box center [116, 33] width 47 height 9
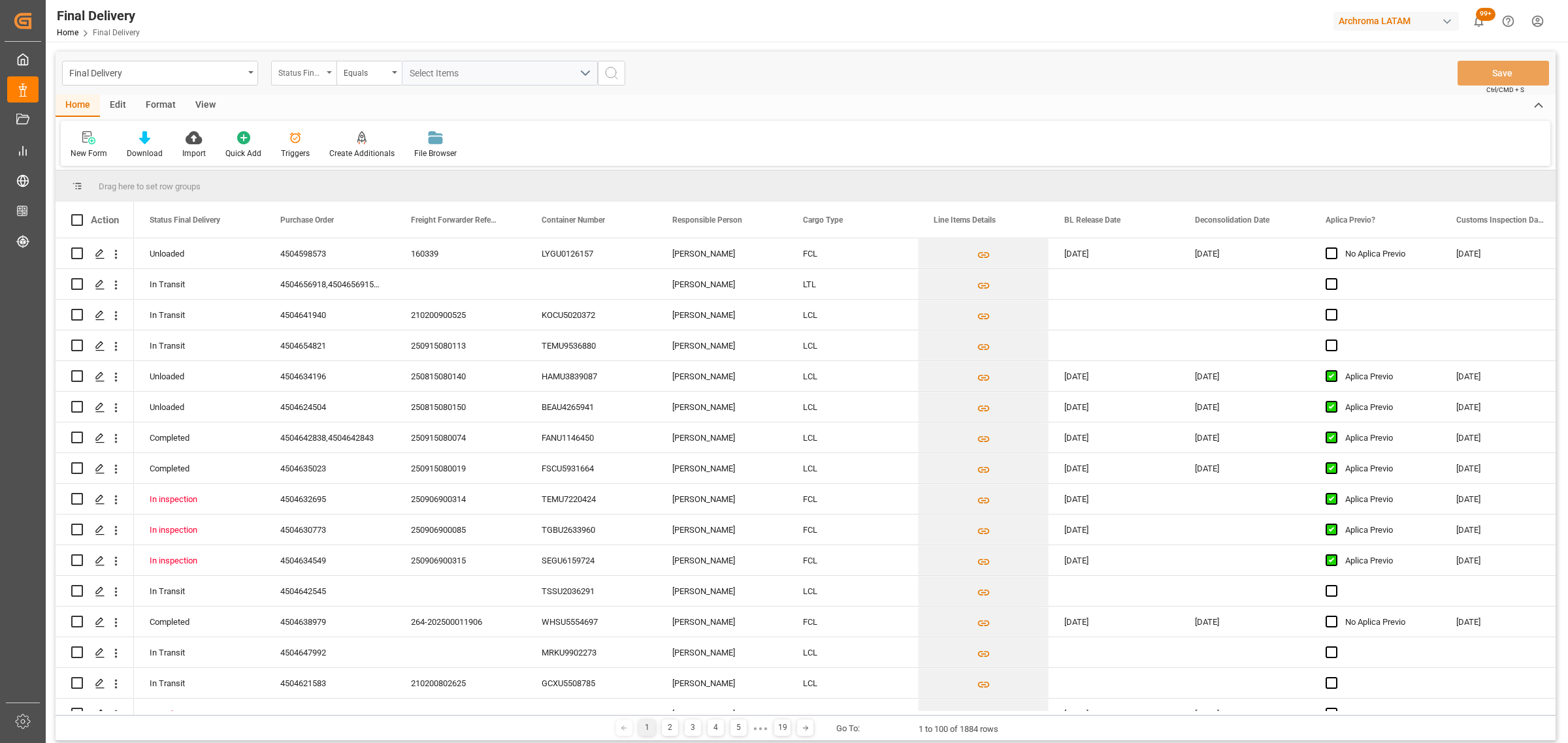
click at [287, 82] on div "Status Final Delivery" at bounding box center [304, 73] width 65 height 25
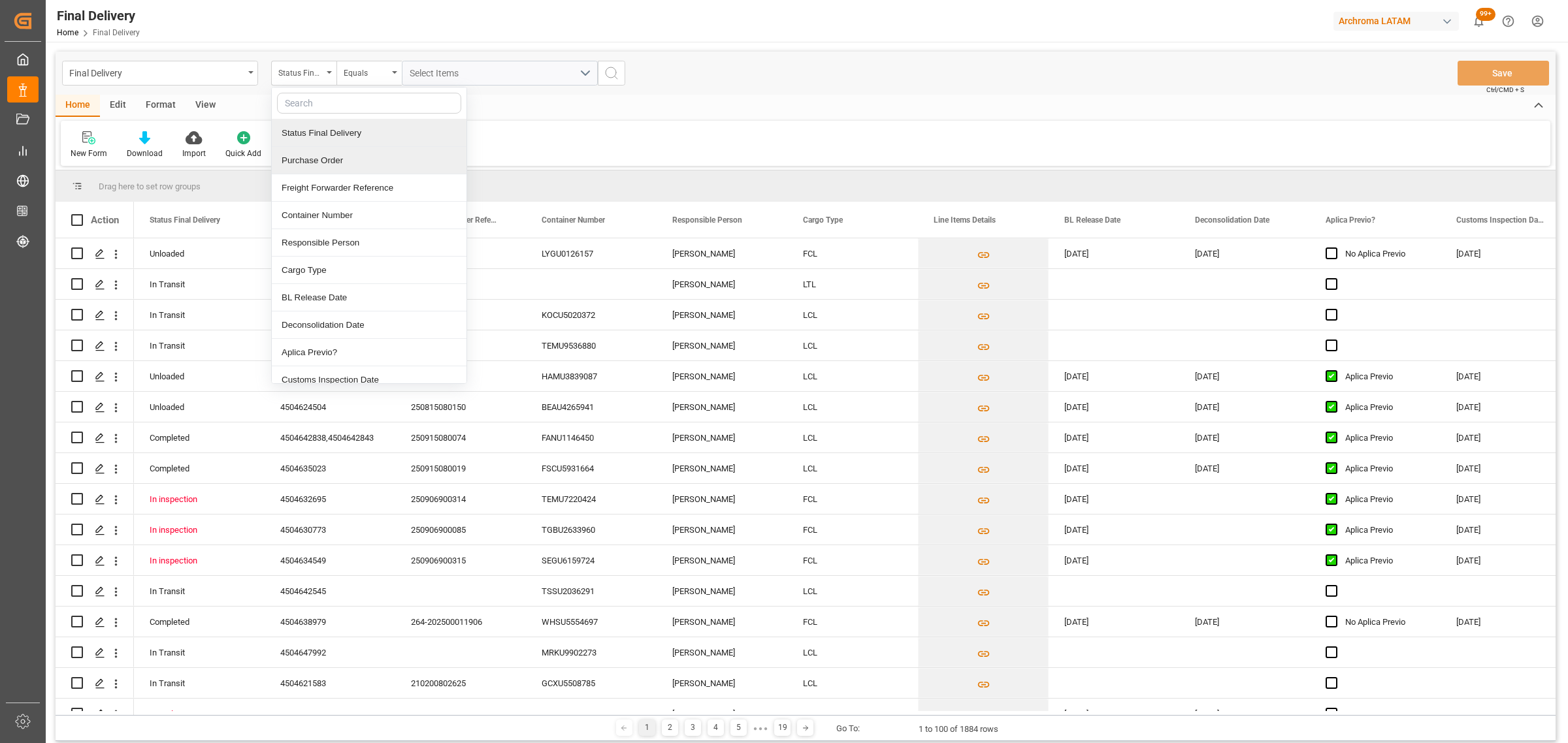
click at [334, 160] on div "Purchase Order" at bounding box center [369, 160] width 195 height 27
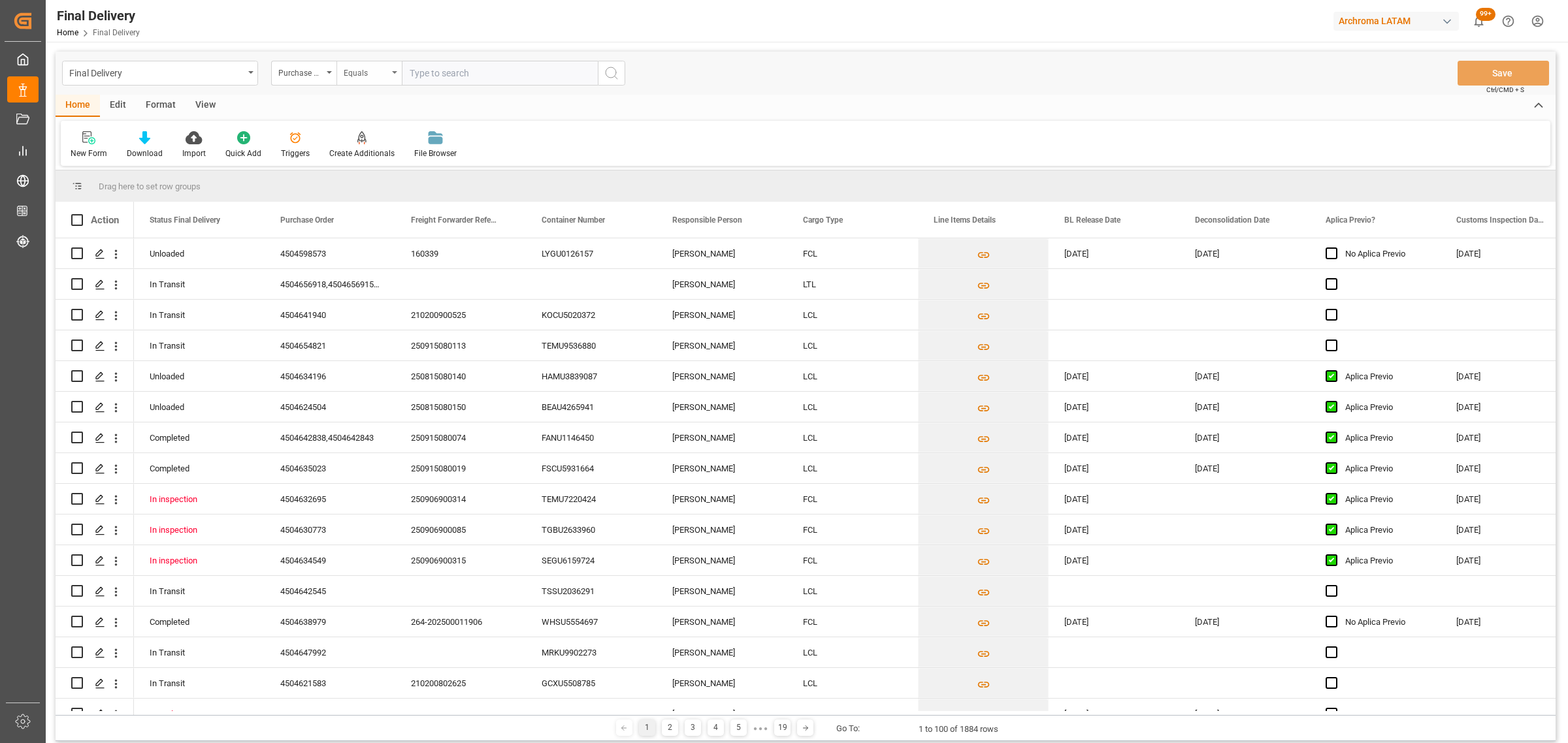
click at [356, 82] on div "Equals" at bounding box center [369, 73] width 65 height 25
drag, startPoint x: 405, startPoint y: 165, endPoint x: 430, endPoint y: 138, distance: 36.8
click at [405, 165] on div "Fuzzy search" at bounding box center [434, 160] width 195 height 27
click at [478, 87] on div "Final Delivery Purchase Order Fuzzy search Save Ctrl/CMD + S" at bounding box center [805, 73] width 1500 height 43
click at [483, 76] on input "text" at bounding box center [500, 73] width 196 height 25
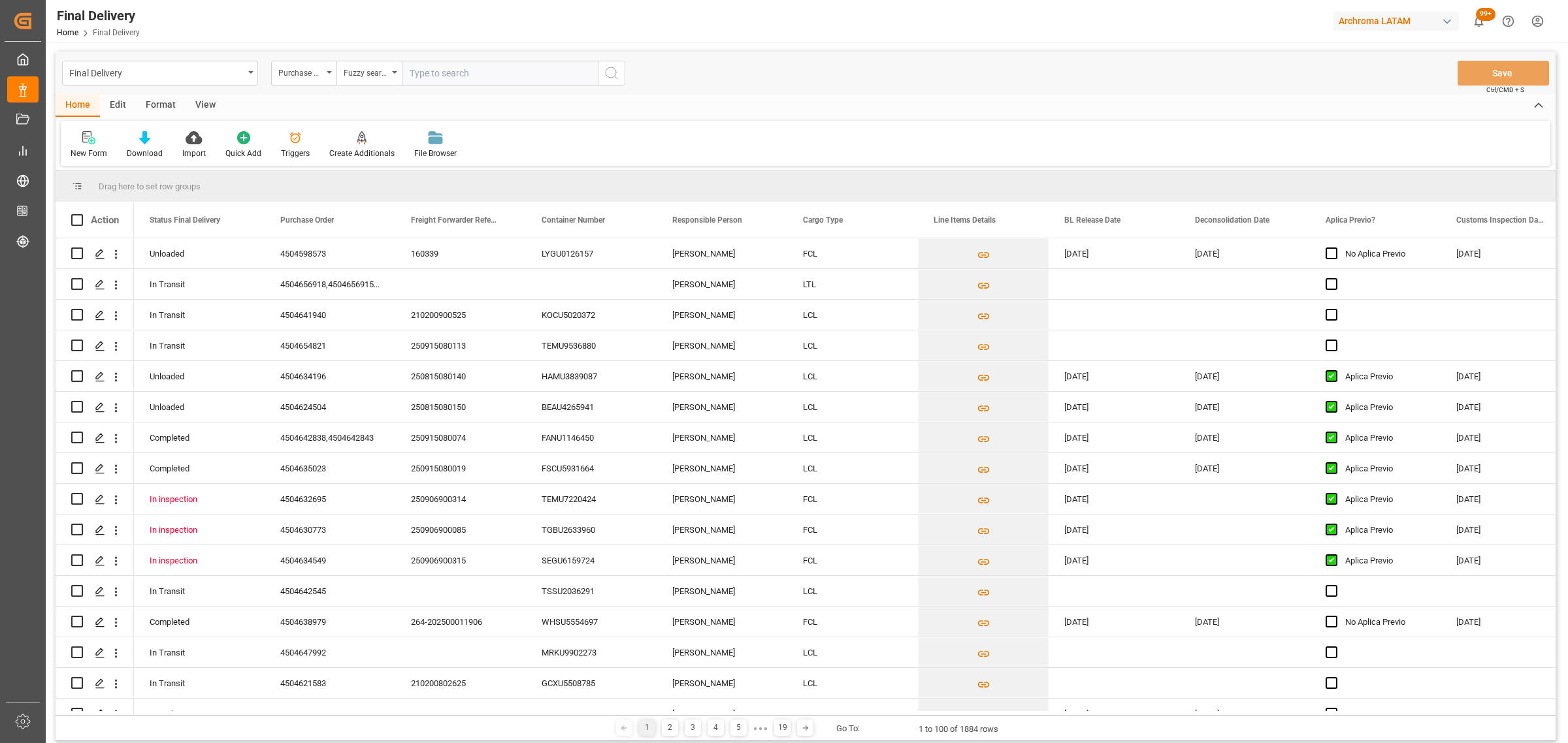
paste input "4504659836"
type input "4504659836"
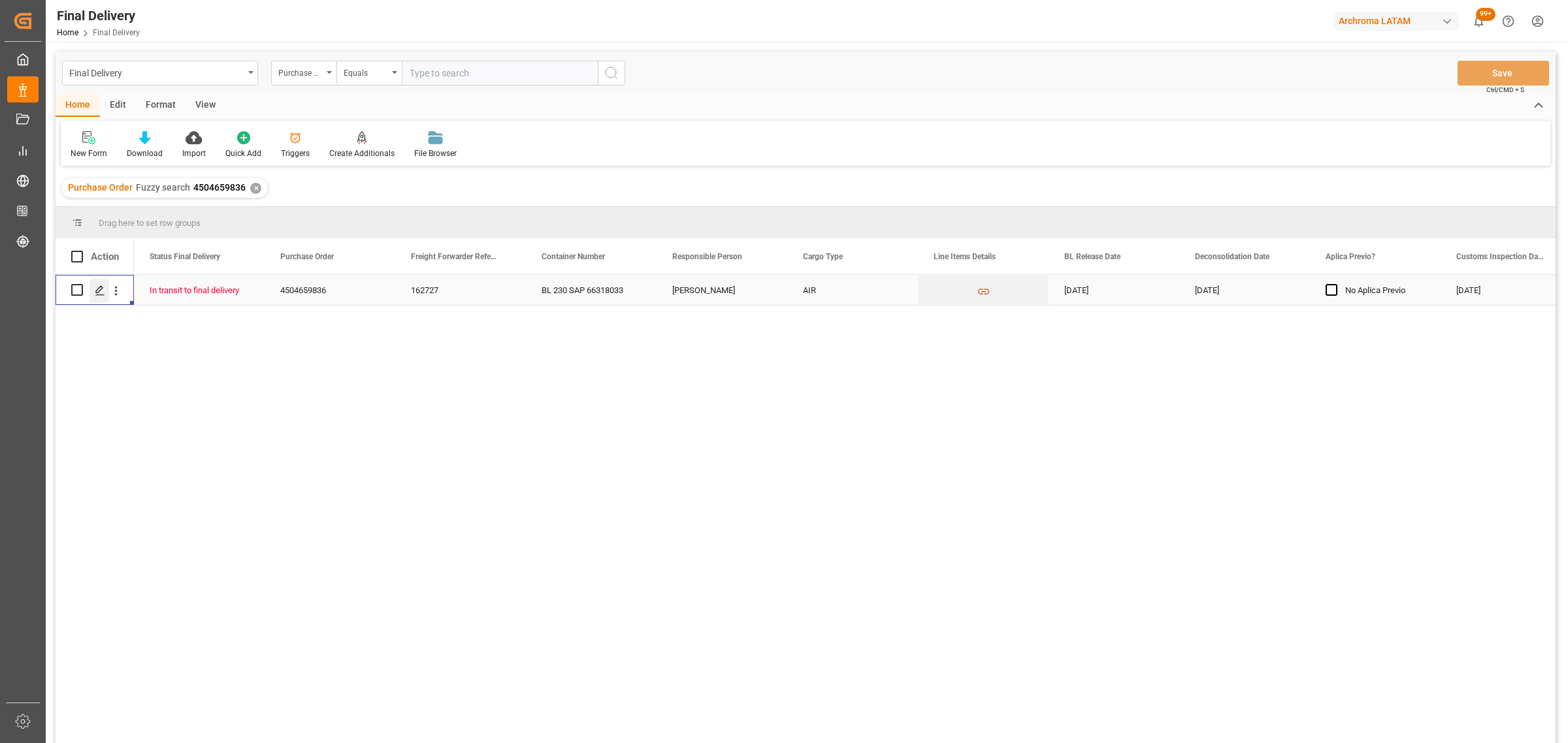
click at [96, 293] on polygon "Press SPACE to select this row." at bounding box center [99, 289] width 7 height 7
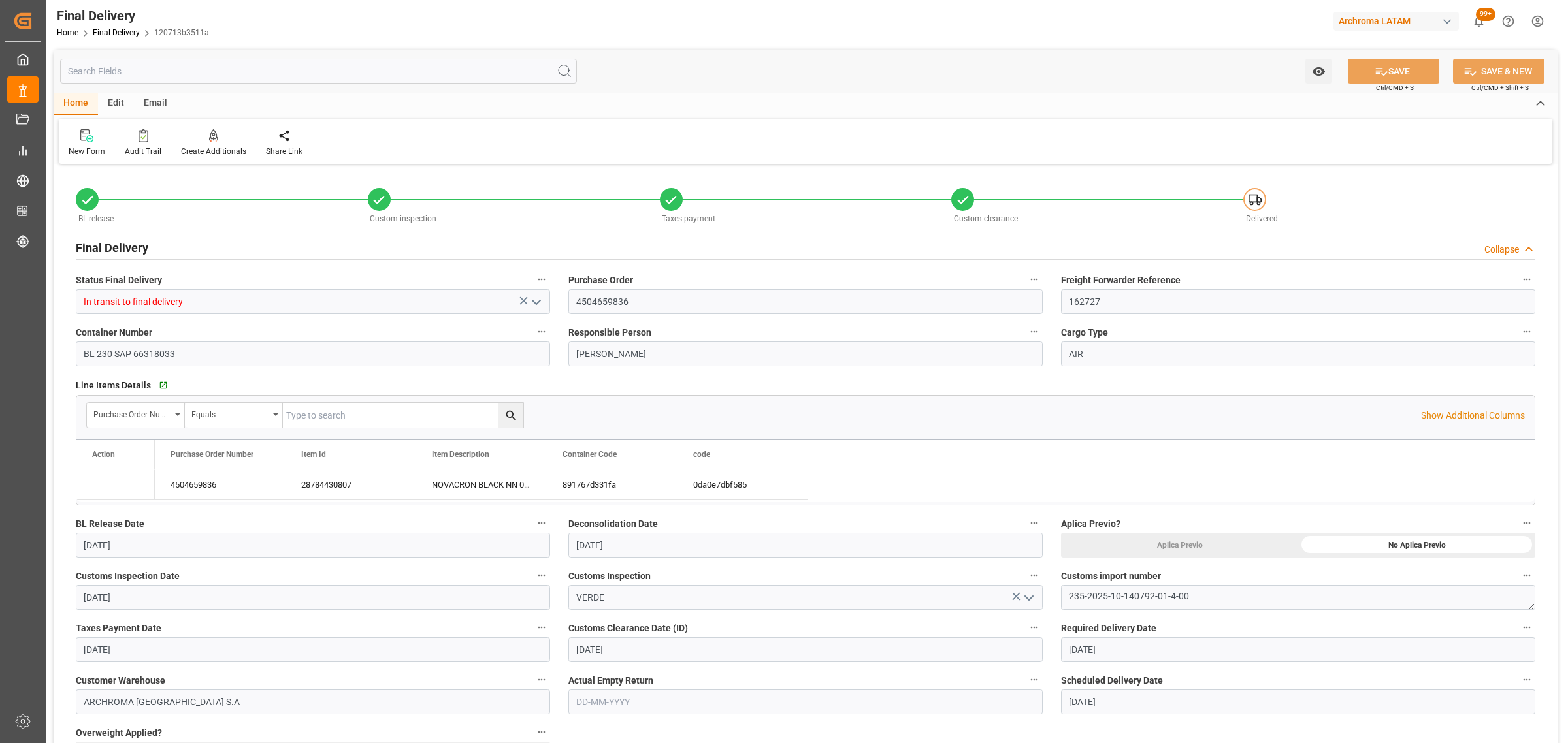
type input "[DATE]"
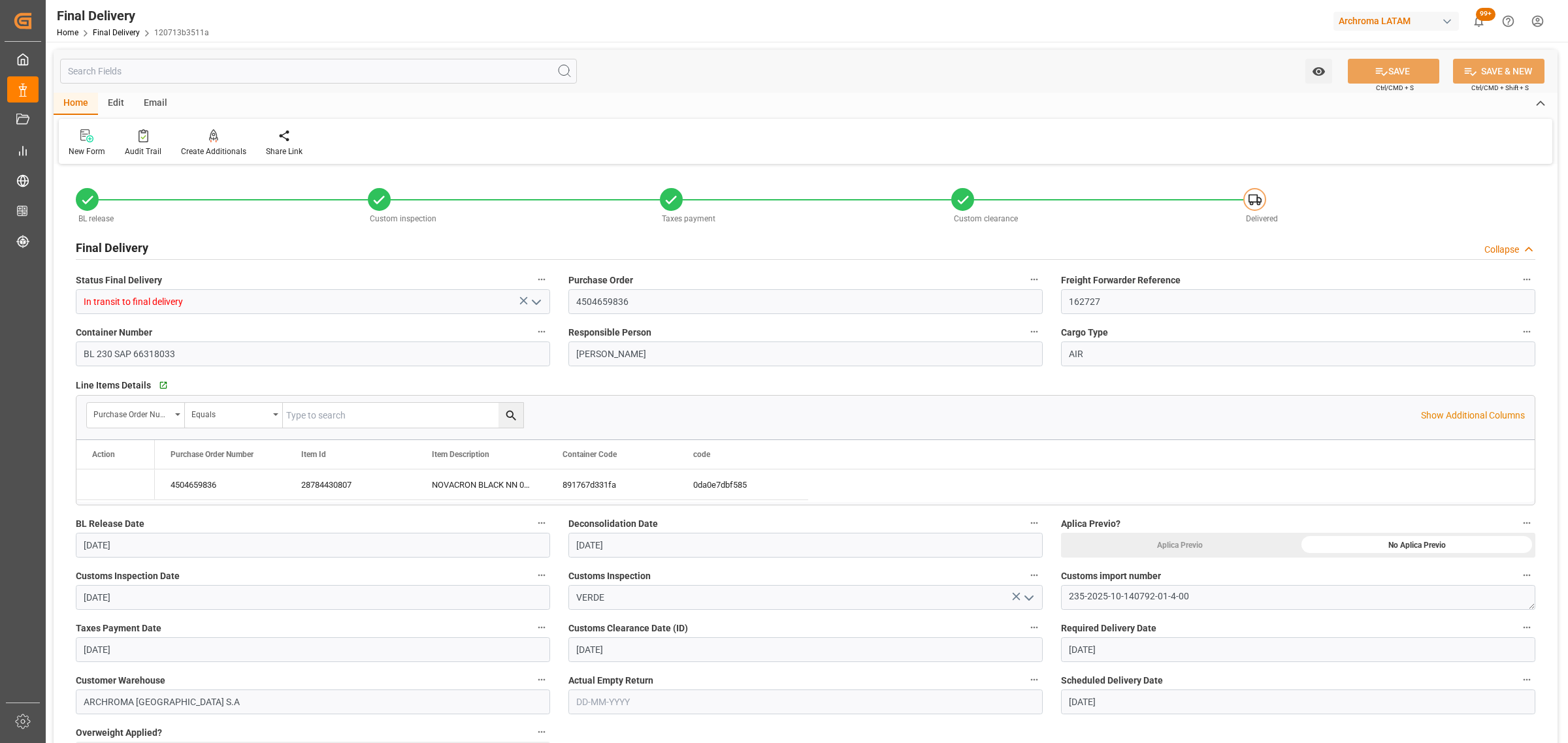
type input "[DATE]"
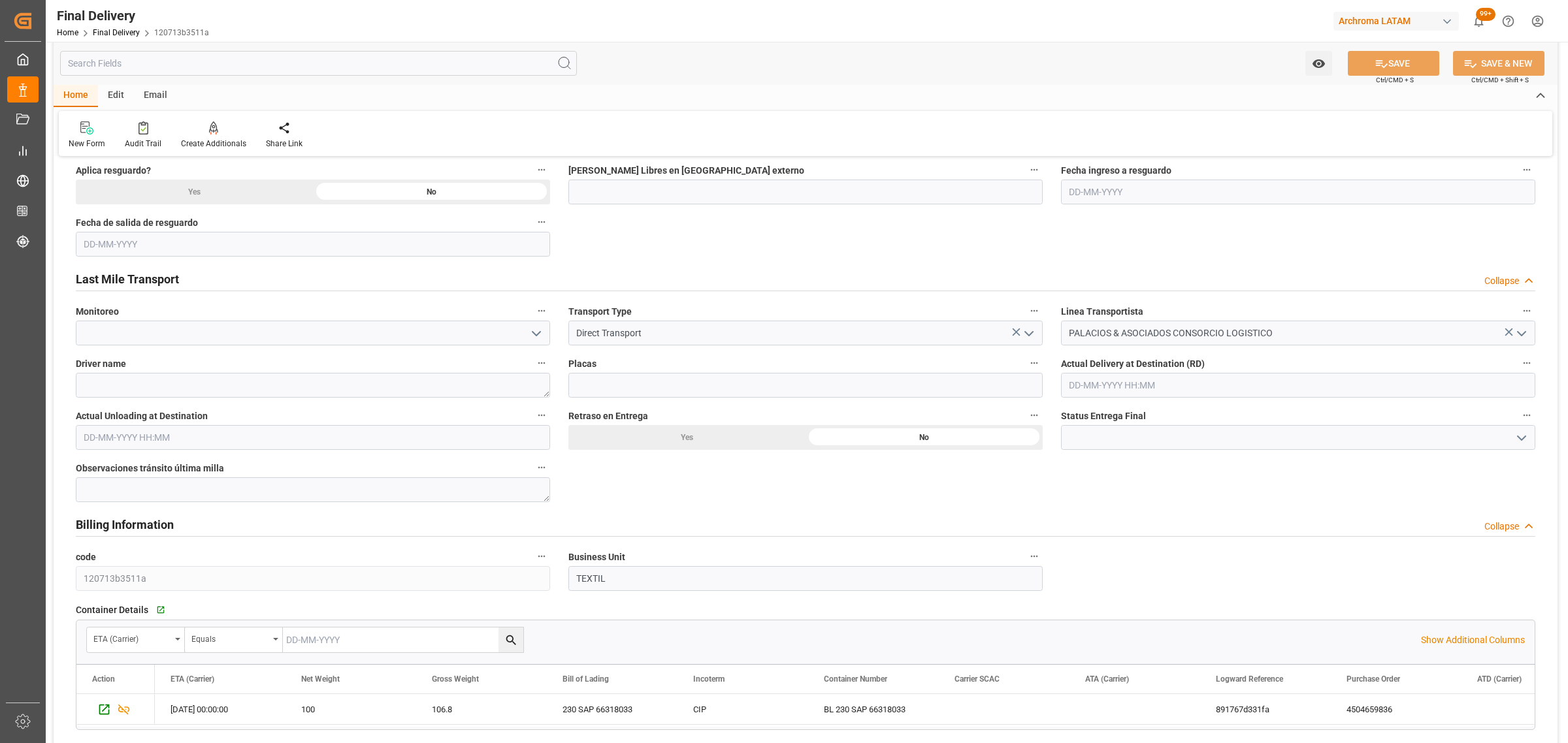
scroll to position [653, 0]
click at [1245, 387] on input "text" at bounding box center [1298, 383] width 474 height 25
click at [1100, 462] on div "2" at bounding box center [1104, 462] width 16 height 15
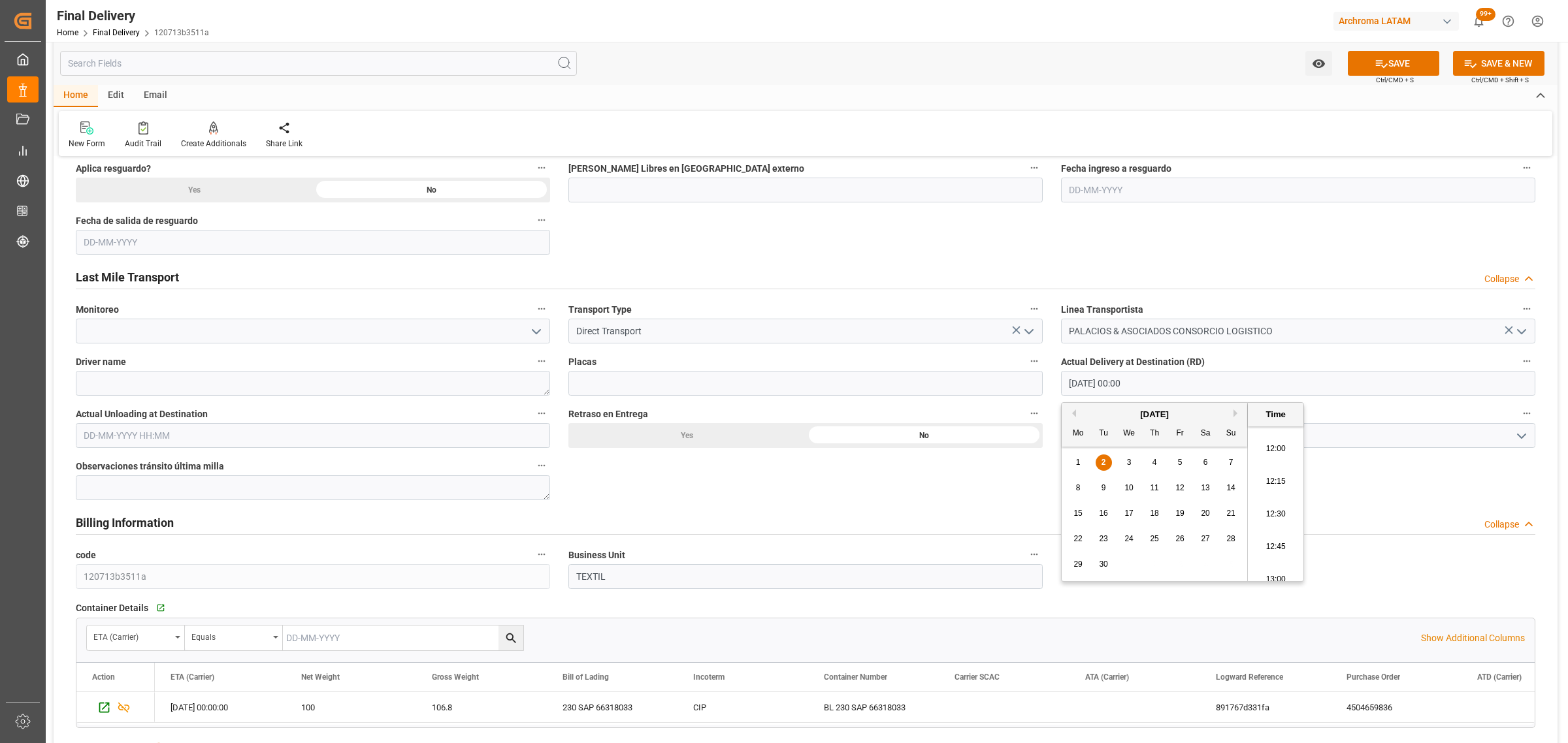
scroll to position [1555, 0]
click at [1259, 449] on li "12:00" at bounding box center [1275, 455] width 56 height 33
type input "[DATE] 12:00"
click at [216, 446] on input "text" at bounding box center [313, 435] width 474 height 25
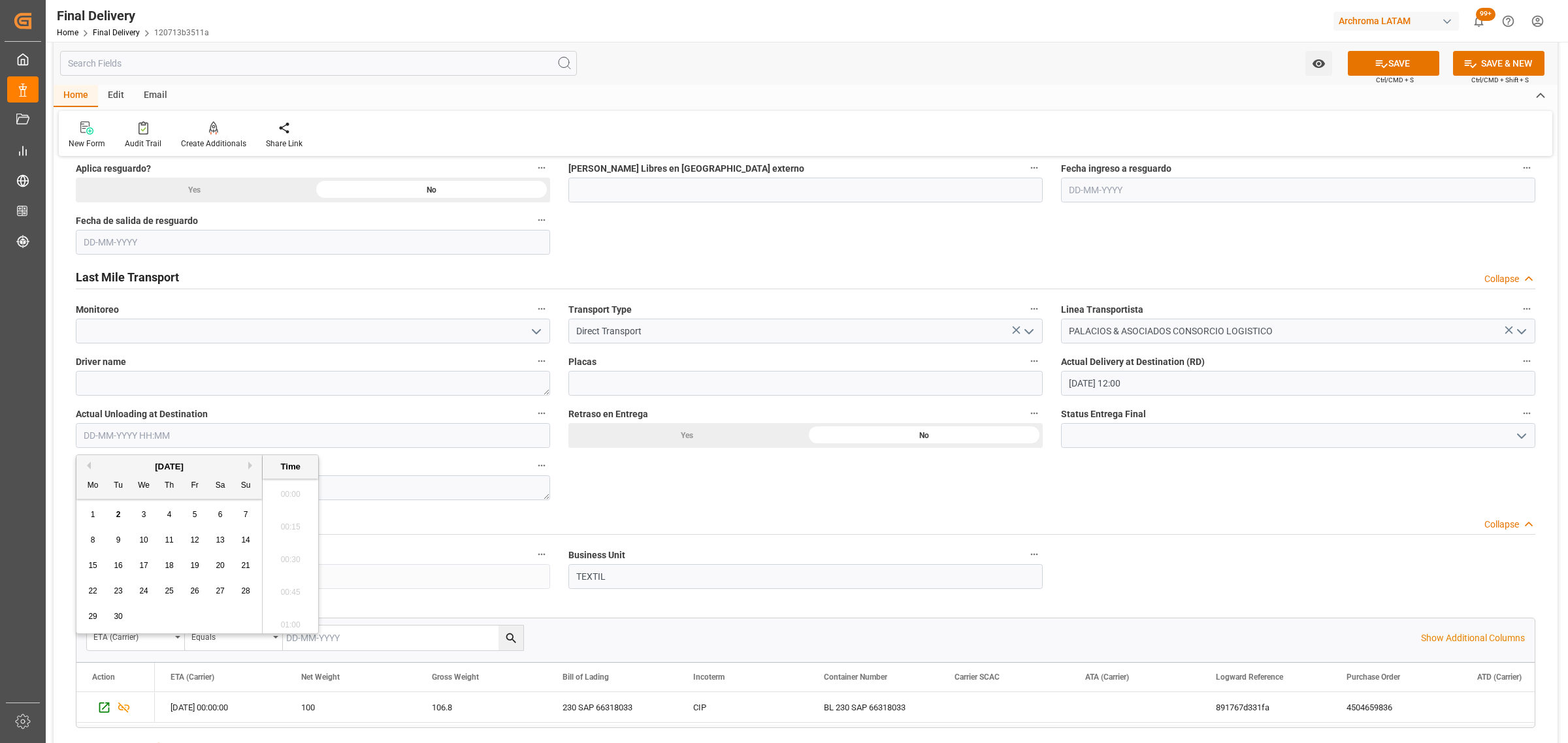
scroll to position [2126, 0]
click at [109, 510] on div "1 2 3 4 5 6 7" at bounding box center [170, 515] width 178 height 25
click at [115, 513] on div "2" at bounding box center [119, 515] width 16 height 15
click at [291, 506] on li "12:00" at bounding box center [290, 507] width 56 height 33
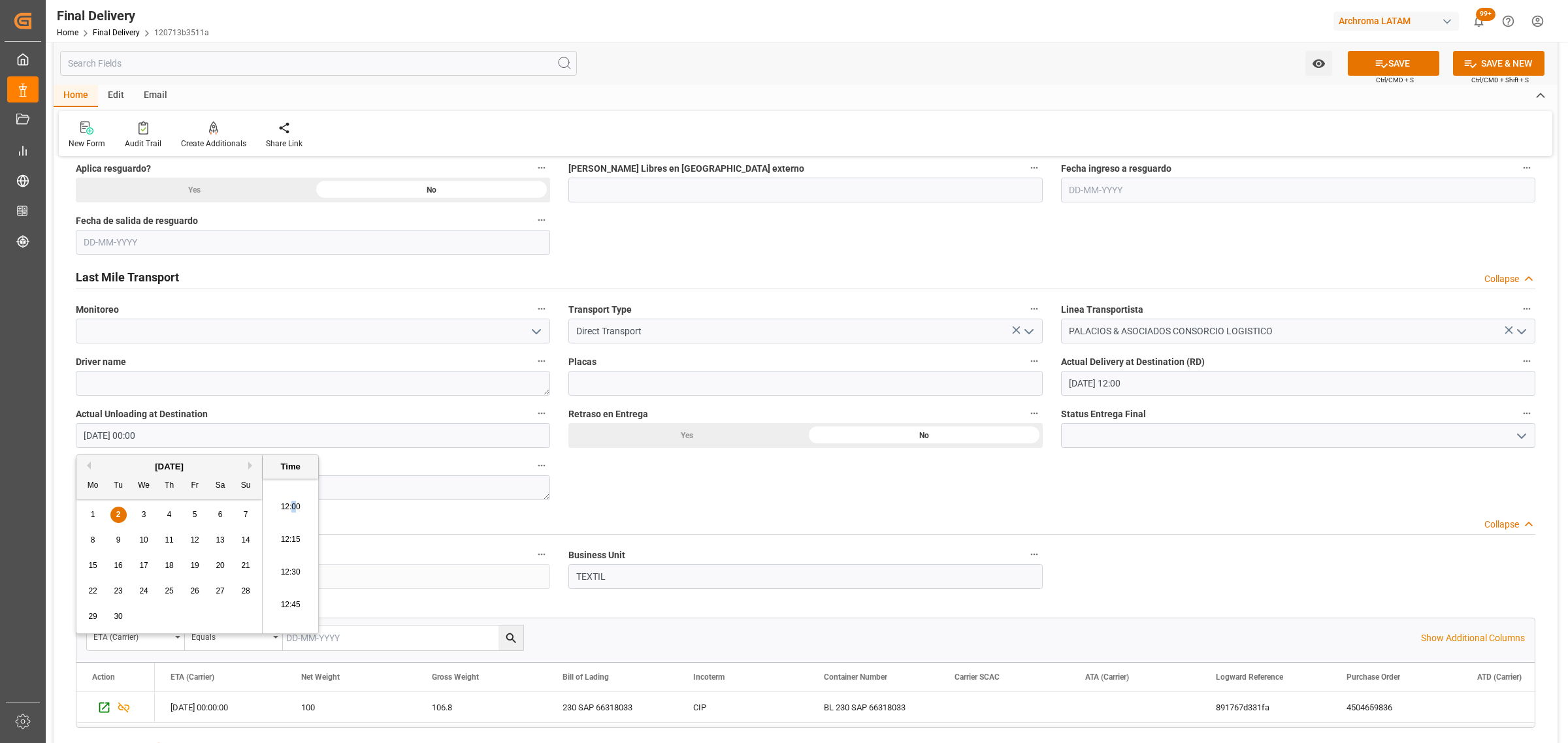
type input "[DATE] 12:00"
click at [1519, 436] on polyline "open menu" at bounding box center [1522, 436] width 8 height 4
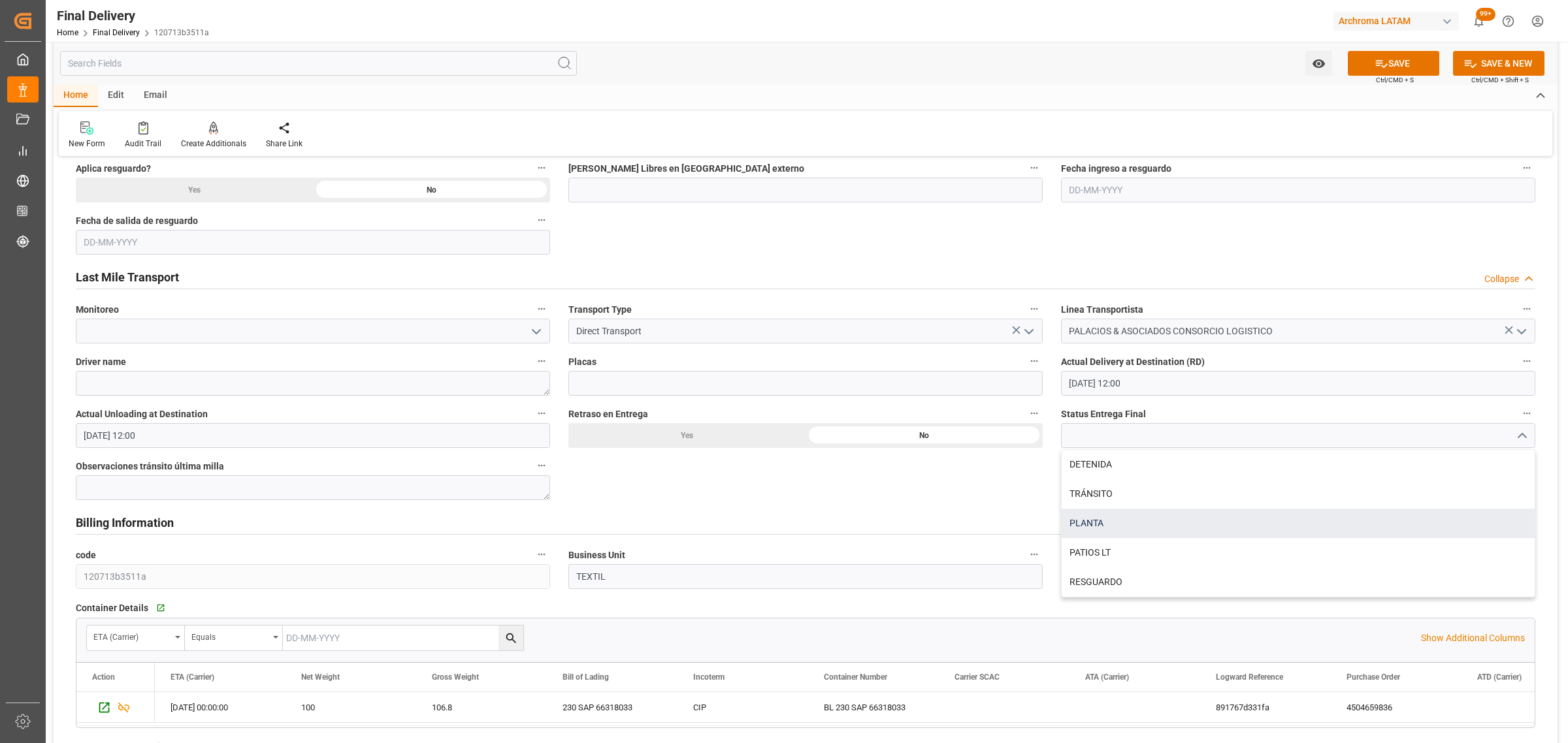
click at [1197, 523] on div "PLANTA" at bounding box center [1298, 523] width 473 height 29
type input "PLANTA"
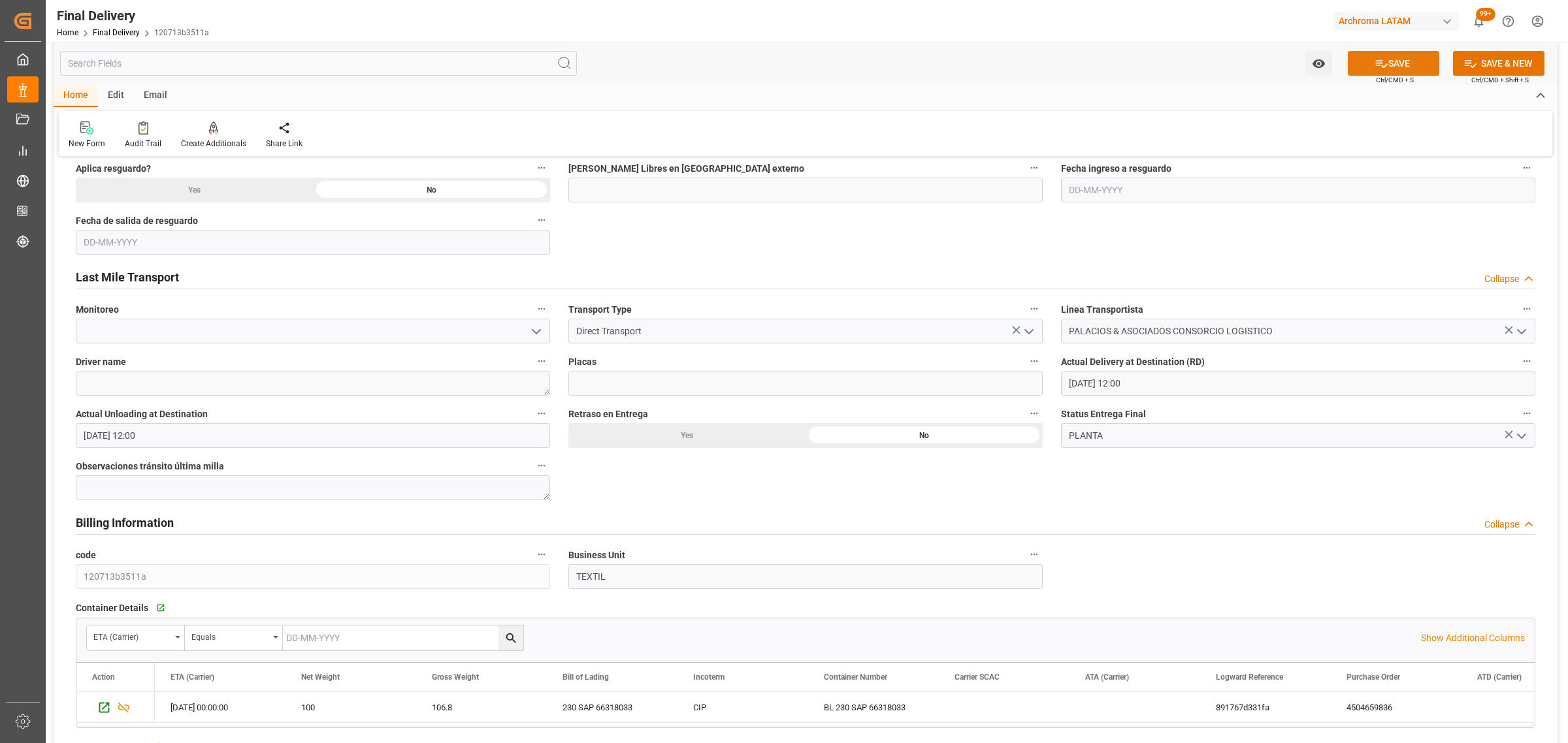
click at [1388, 60] on button "SAVE" at bounding box center [1393, 63] width 91 height 25
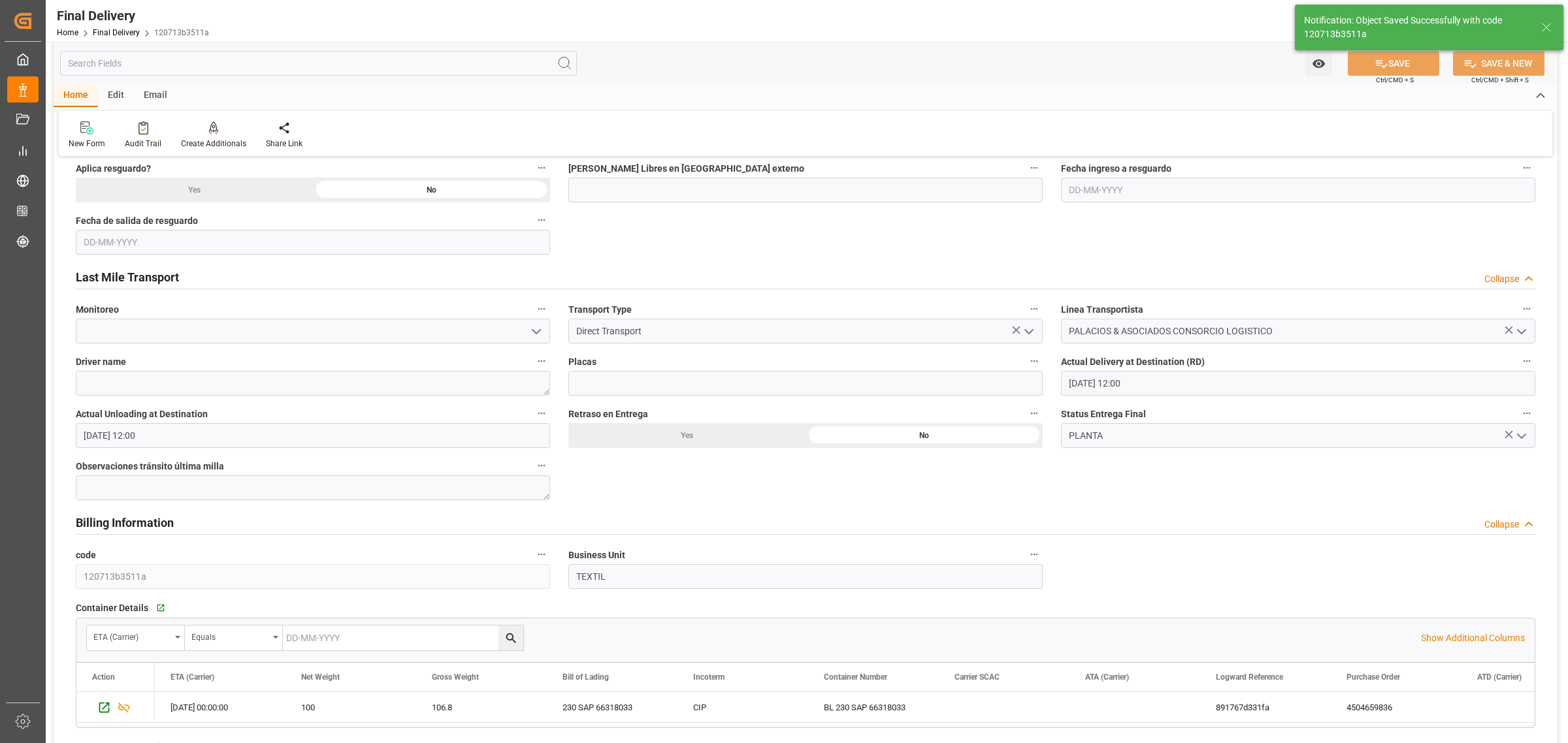
type textarea "1"
type input "Unloaded"
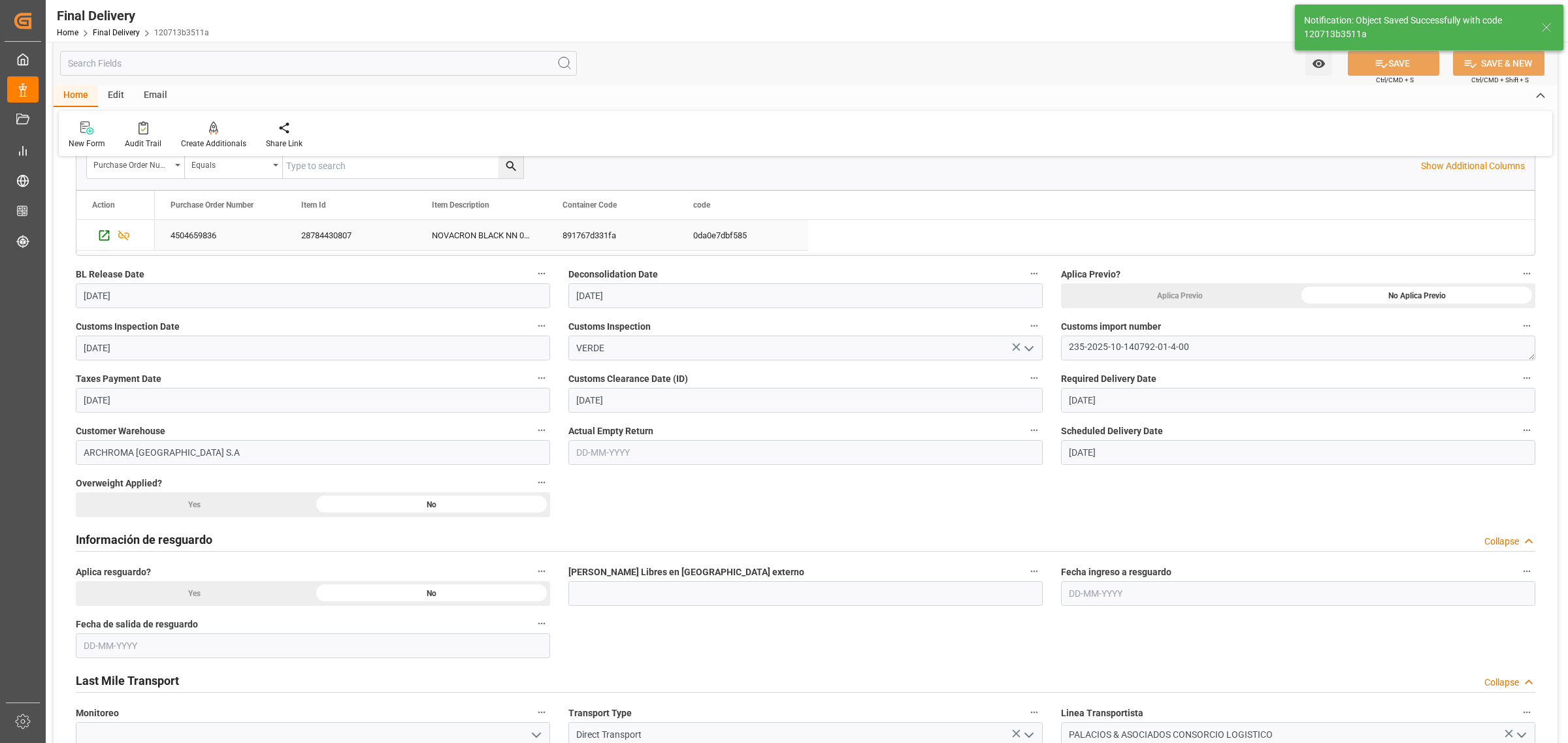
scroll to position [245, 0]
